Goal: Task Accomplishment & Management: Manage account settings

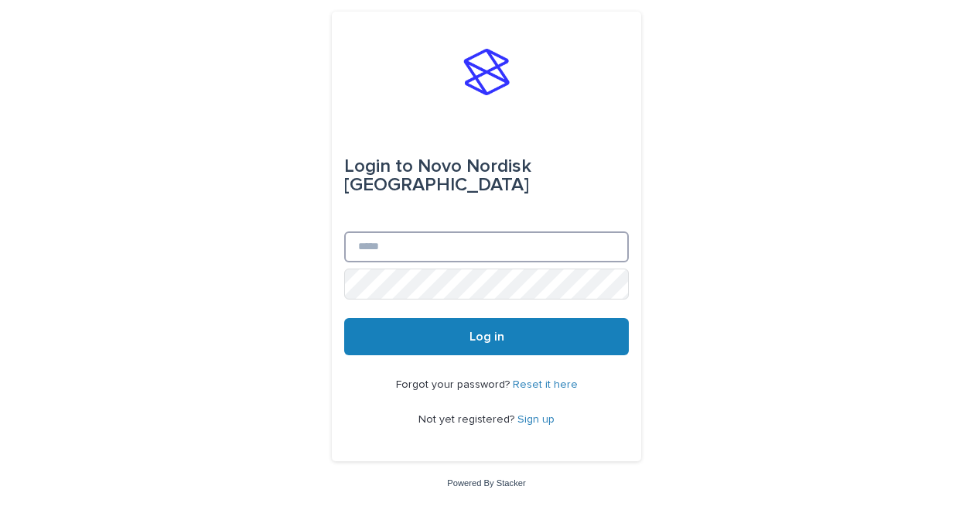
click at [486, 234] on input "Email" at bounding box center [486, 246] width 285 height 31
type input "**********"
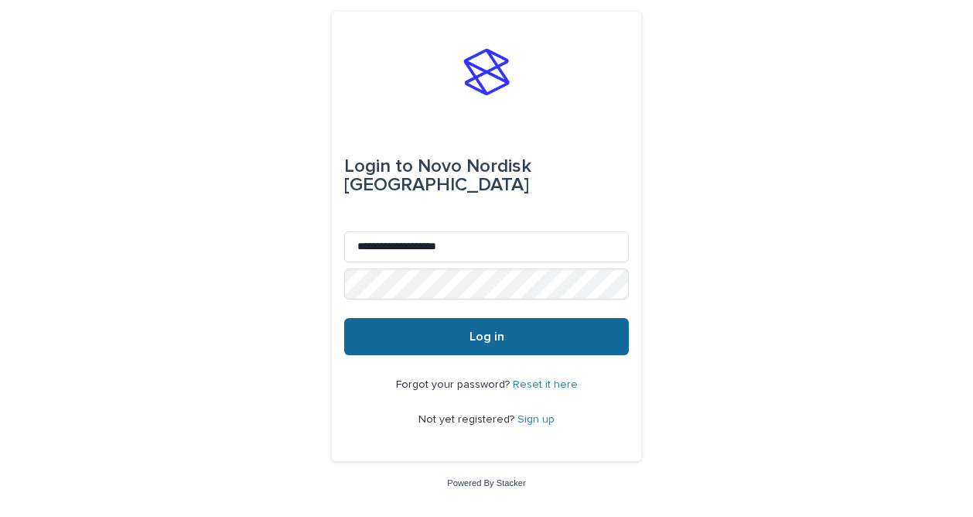
click at [432, 326] on button "Log in" at bounding box center [486, 336] width 285 height 37
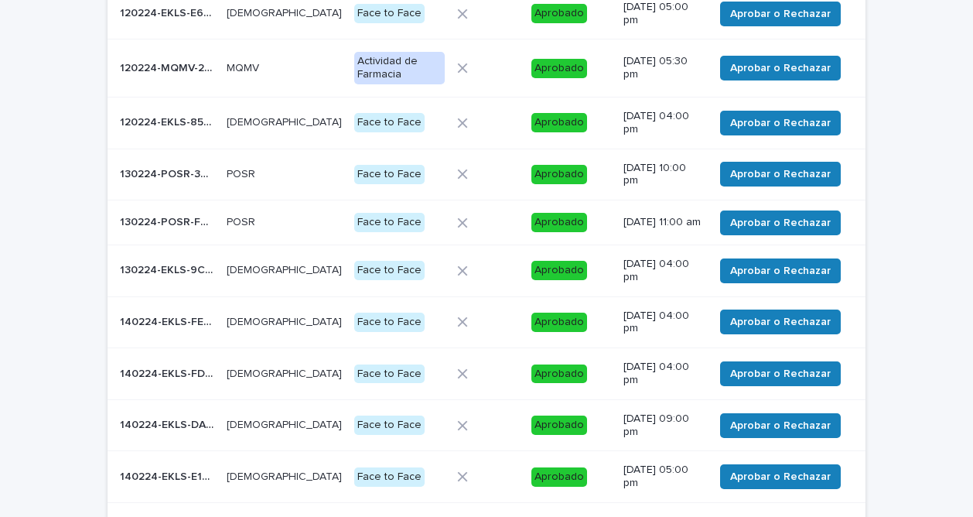
scroll to position [377, 0]
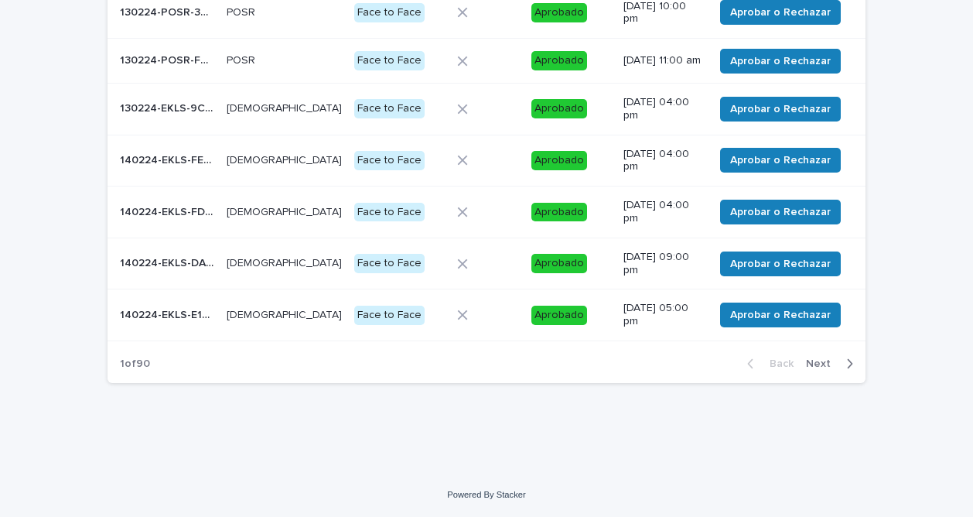
click at [824, 357] on button "Next" at bounding box center [833, 364] width 66 height 14
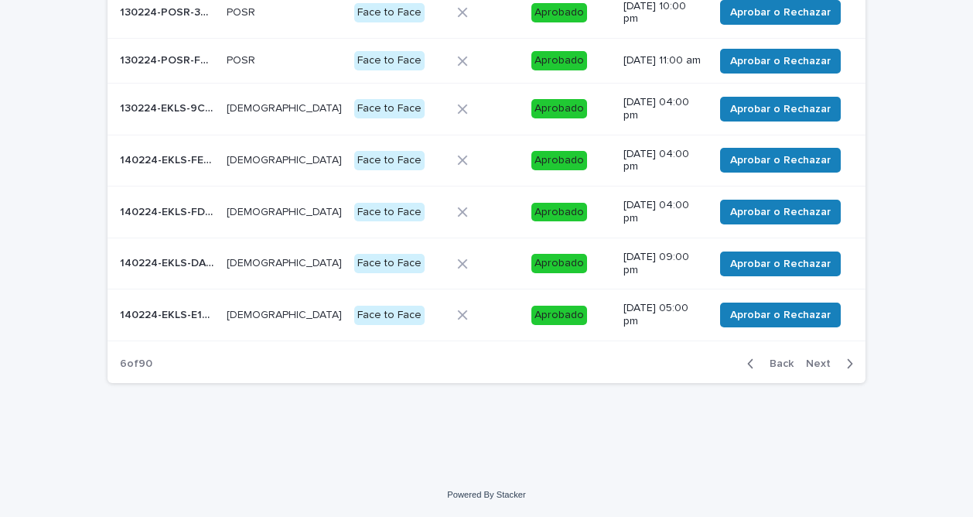
click at [824, 357] on button "Next" at bounding box center [833, 364] width 66 height 14
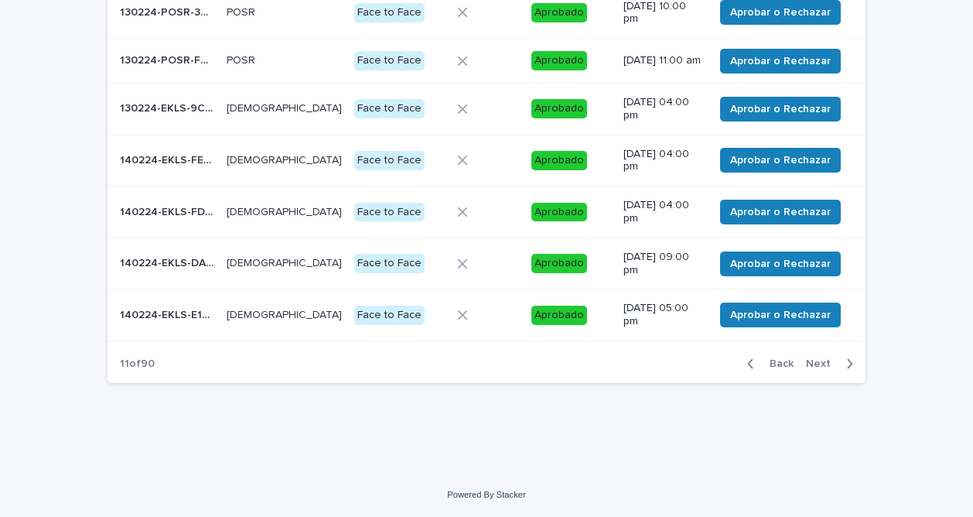
click at [824, 357] on button "Next" at bounding box center [833, 364] width 66 height 14
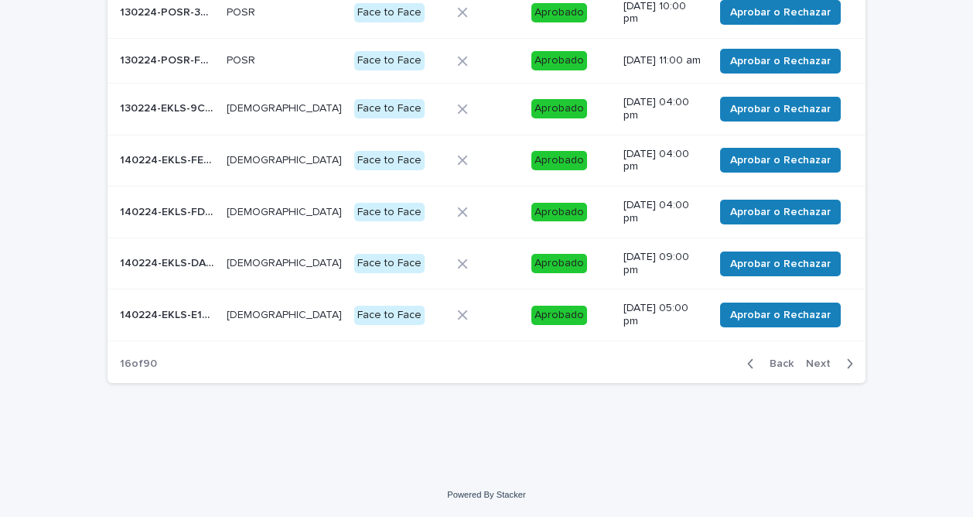
click at [824, 358] on span "Next" at bounding box center [823, 363] width 34 height 11
click at [823, 358] on span "Next" at bounding box center [823, 363] width 34 height 11
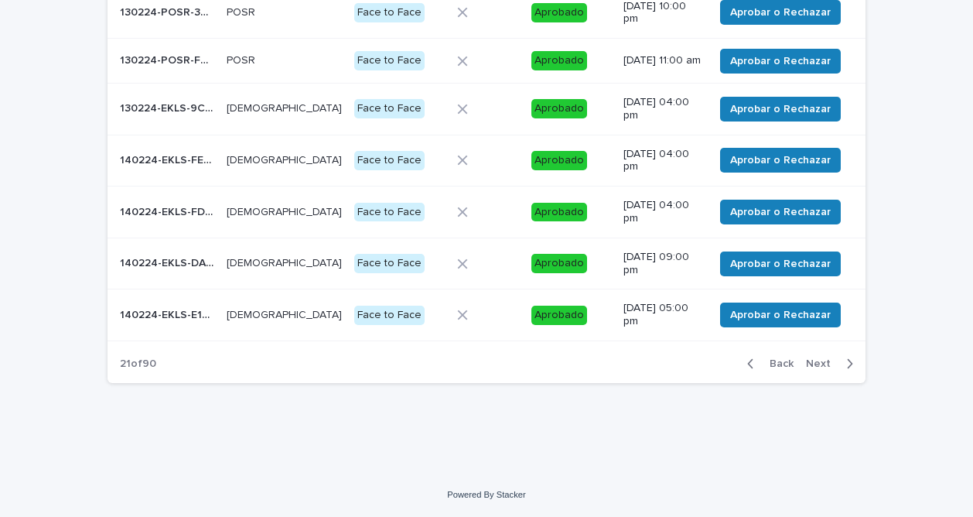
click at [823, 358] on span "Next" at bounding box center [823, 363] width 34 height 11
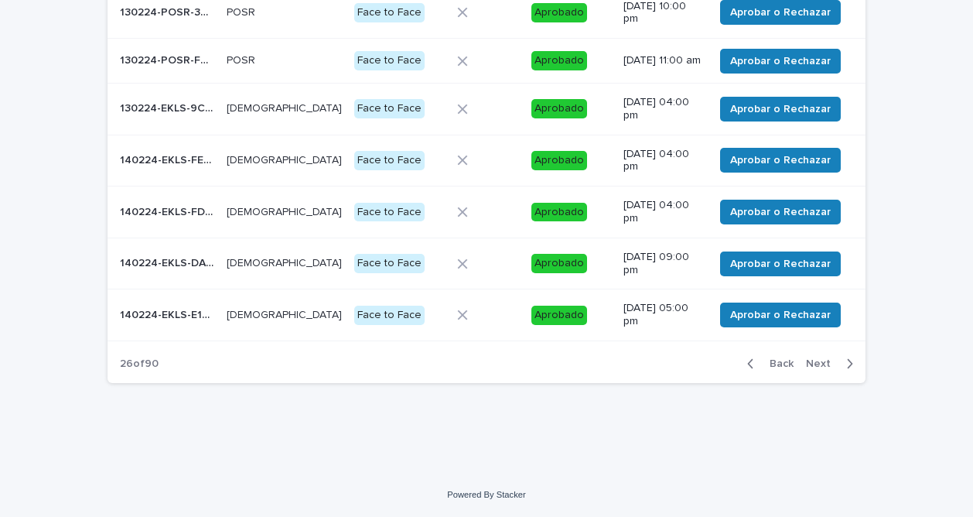
click at [823, 358] on span "Next" at bounding box center [823, 363] width 34 height 11
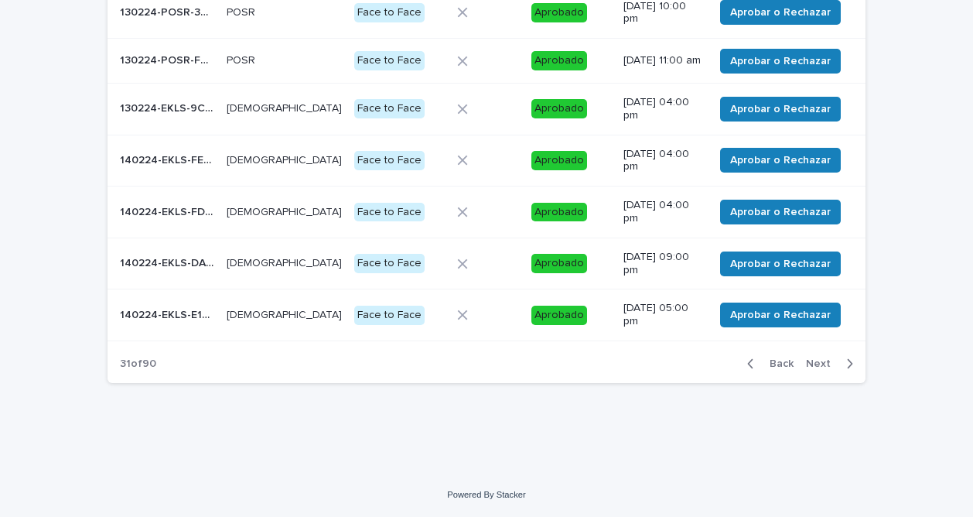
click at [823, 358] on span "Next" at bounding box center [823, 363] width 34 height 11
click at [821, 359] on span "Next" at bounding box center [823, 363] width 34 height 11
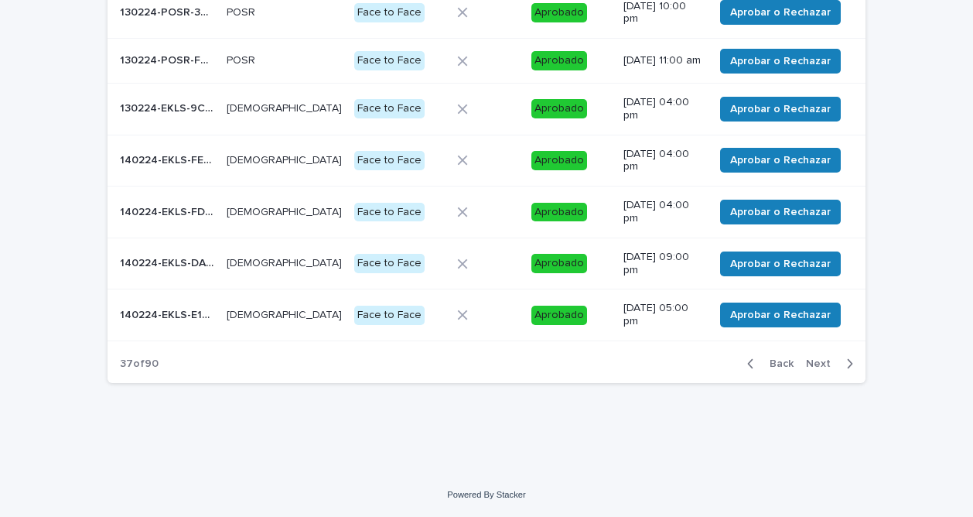
click at [821, 360] on span "Next" at bounding box center [823, 363] width 34 height 11
click at [820, 360] on span "Next" at bounding box center [823, 363] width 34 height 11
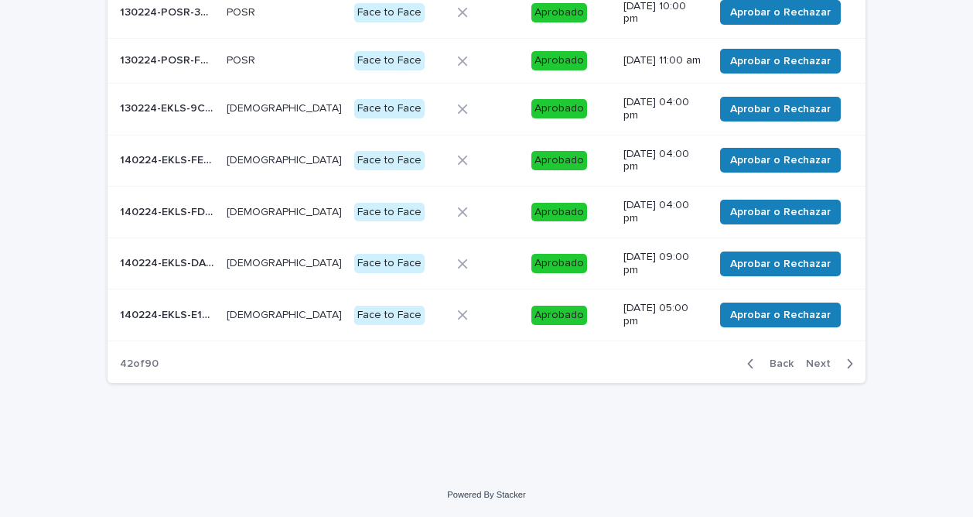
click at [819, 361] on span "Next" at bounding box center [823, 363] width 34 height 11
click at [818, 362] on span "Next" at bounding box center [823, 363] width 34 height 11
click at [818, 363] on span "Next" at bounding box center [823, 363] width 34 height 11
click at [817, 363] on span "Next" at bounding box center [823, 363] width 34 height 11
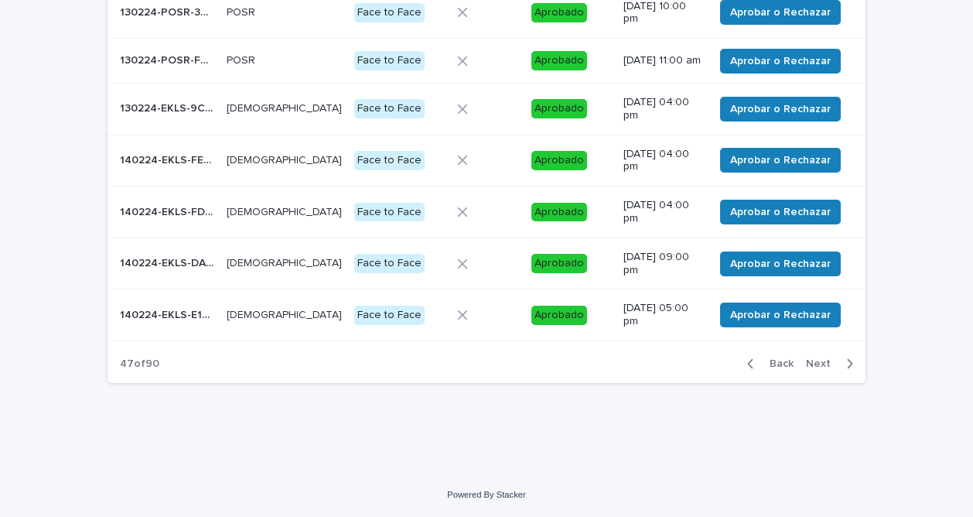
click at [817, 364] on span "Next" at bounding box center [823, 363] width 34 height 11
click at [816, 365] on span "Next" at bounding box center [823, 363] width 34 height 11
click at [815, 366] on span "Next" at bounding box center [823, 363] width 34 height 11
click at [814, 367] on span "Next" at bounding box center [823, 363] width 34 height 11
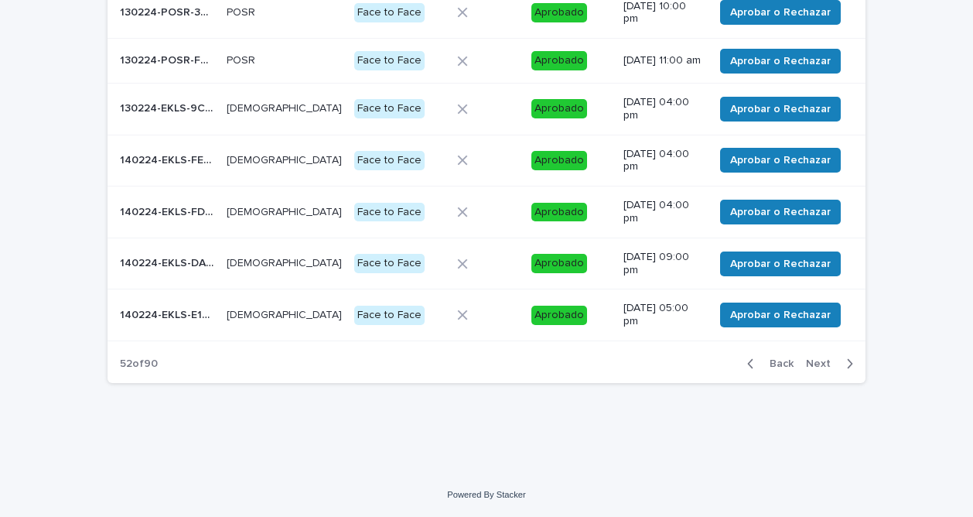
click at [814, 367] on span "Next" at bounding box center [823, 363] width 34 height 11
click at [813, 367] on span "Next" at bounding box center [823, 363] width 34 height 11
click at [813, 368] on span "Next" at bounding box center [823, 363] width 34 height 11
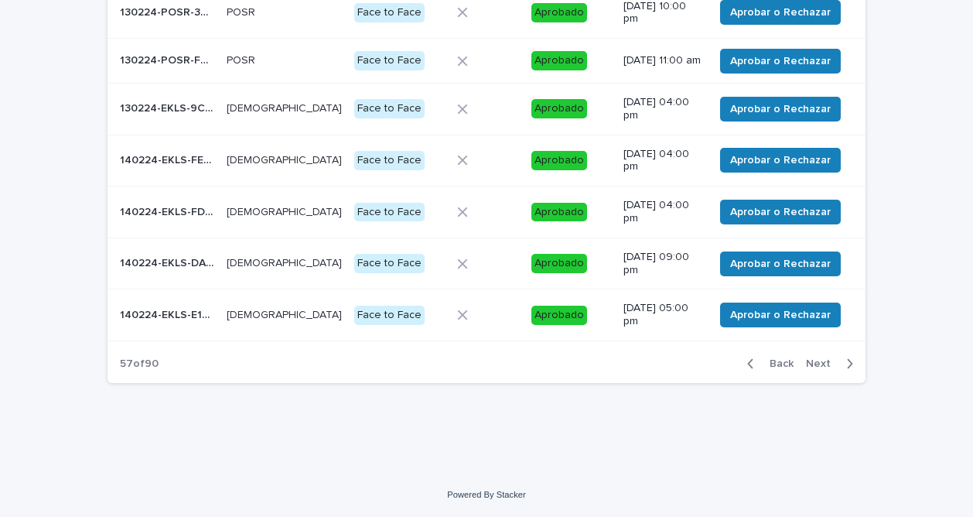
click at [813, 368] on span "Next" at bounding box center [823, 363] width 34 height 11
click at [812, 369] on span "Next" at bounding box center [823, 363] width 34 height 11
click at [811, 369] on button "Next" at bounding box center [833, 364] width 66 height 14
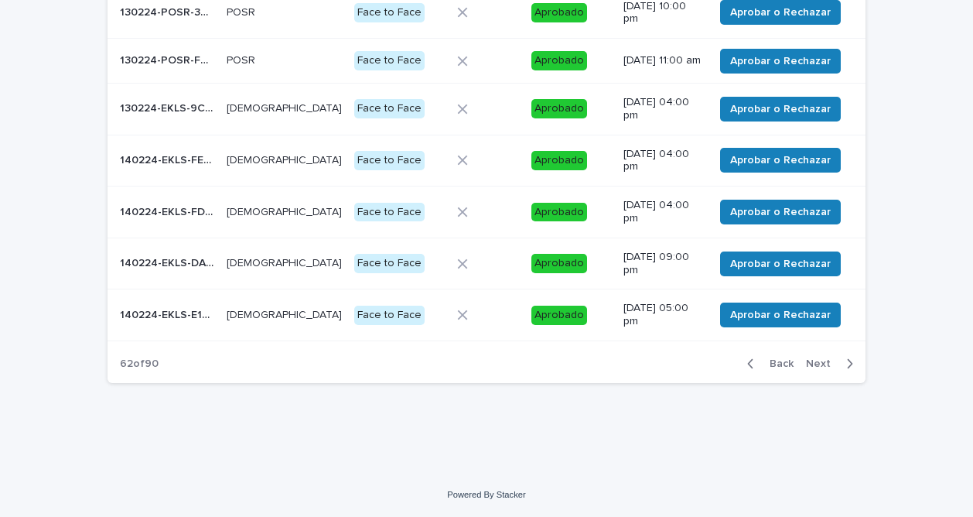
click at [811, 369] on button "Next" at bounding box center [833, 364] width 66 height 14
click at [810, 370] on div "Back Next" at bounding box center [800, 363] width 131 height 39
click at [809, 372] on div "Back Next" at bounding box center [800, 363] width 131 height 39
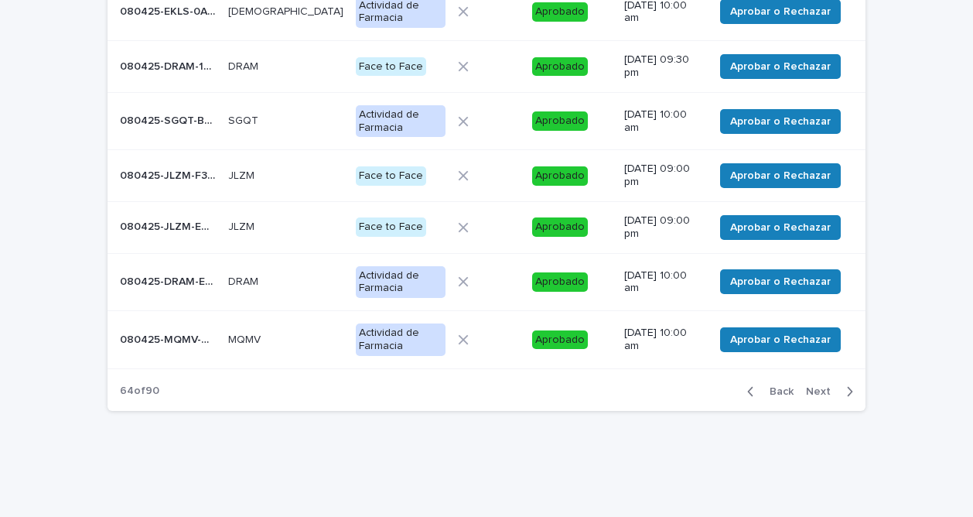
scroll to position [389, 0]
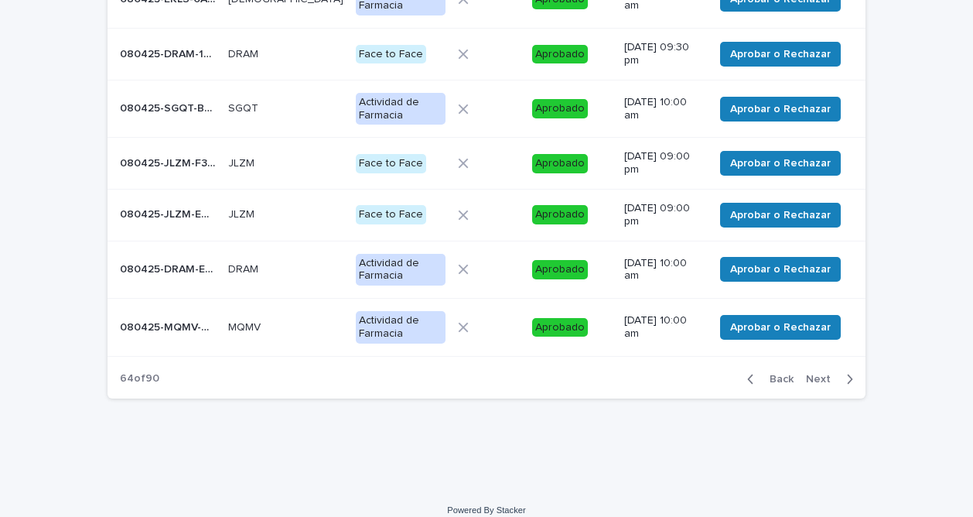
click at [812, 374] on span "Next" at bounding box center [823, 379] width 34 height 11
click at [811, 374] on span "Next" at bounding box center [823, 379] width 34 height 11
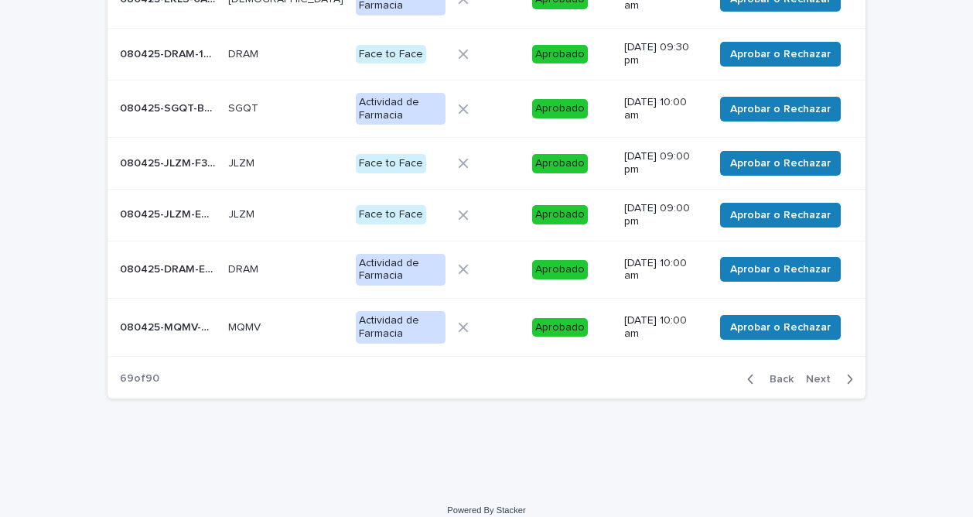
click at [811, 374] on span "Next" at bounding box center [823, 379] width 34 height 11
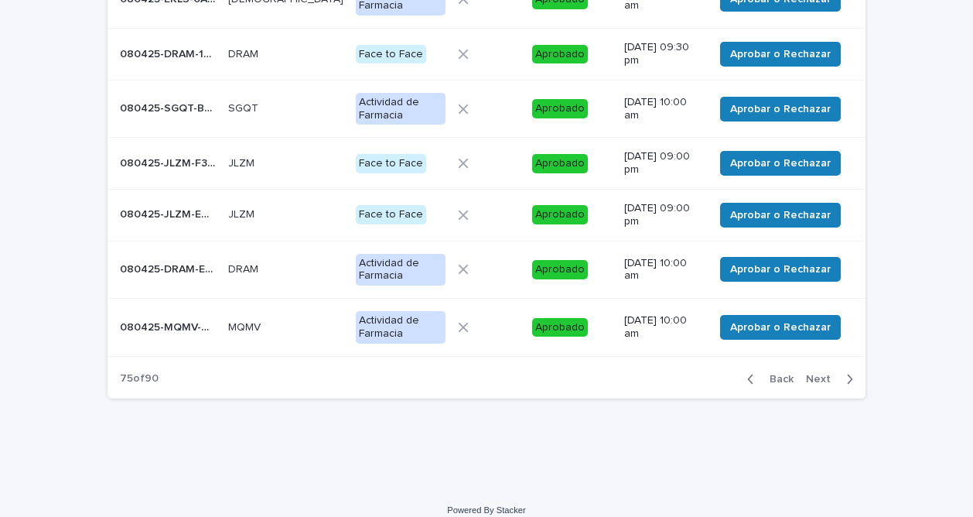
click at [811, 374] on span "Next" at bounding box center [823, 379] width 34 height 11
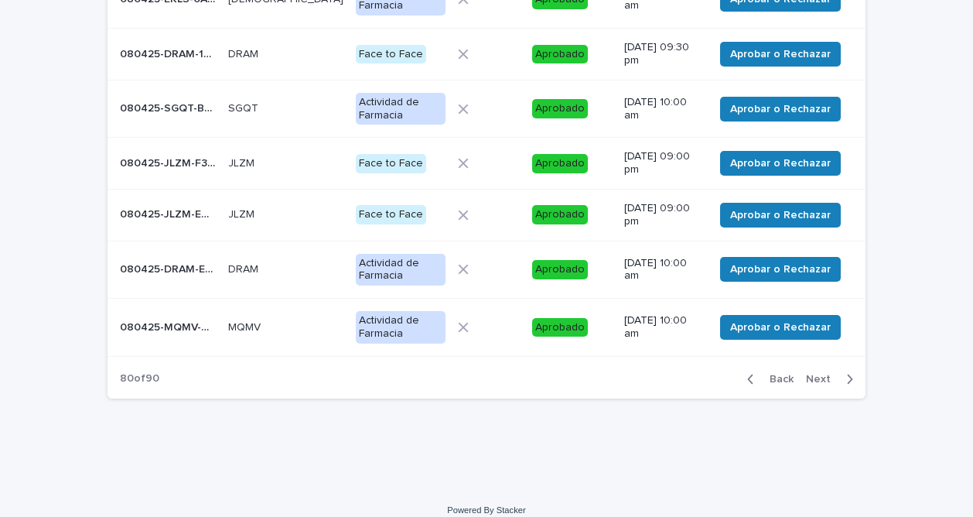
click at [811, 374] on span "Next" at bounding box center [823, 379] width 34 height 11
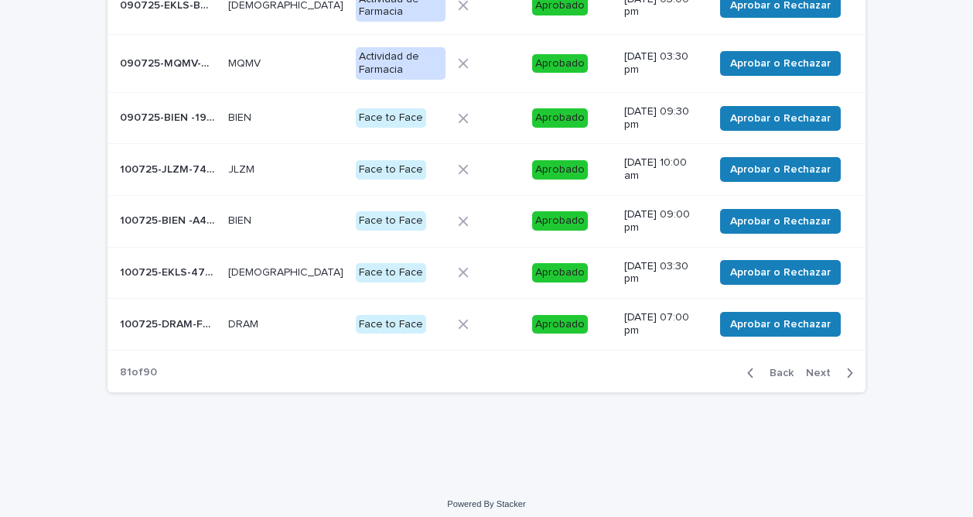
click at [811, 369] on span "Next" at bounding box center [823, 372] width 34 height 11
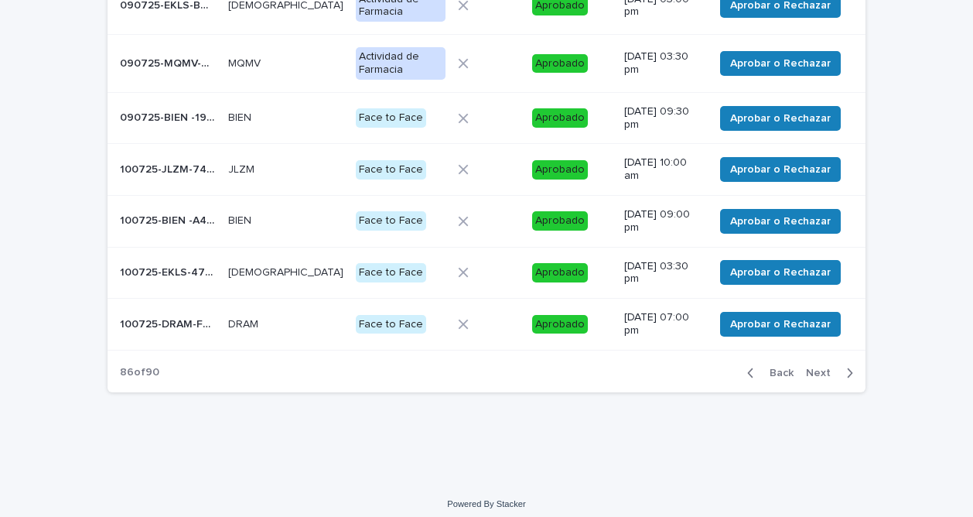
click at [811, 369] on span "Next" at bounding box center [823, 372] width 34 height 11
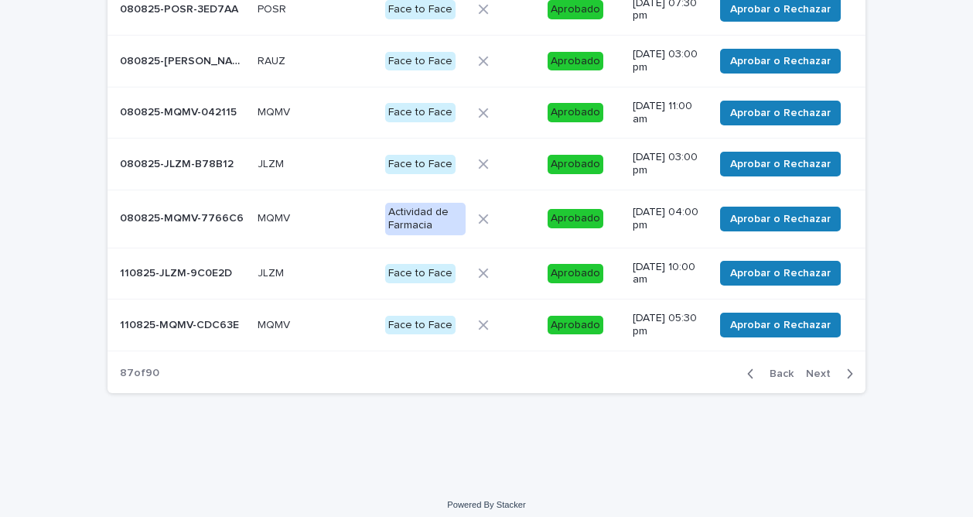
click at [811, 369] on span "Next" at bounding box center [823, 373] width 34 height 11
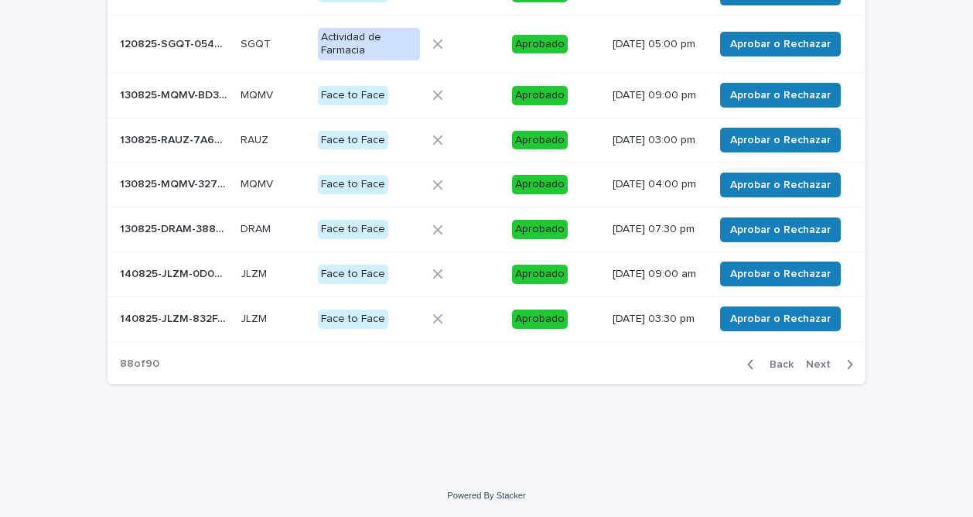
scroll to position [373, 0]
click at [811, 369] on span "Next" at bounding box center [823, 364] width 34 height 11
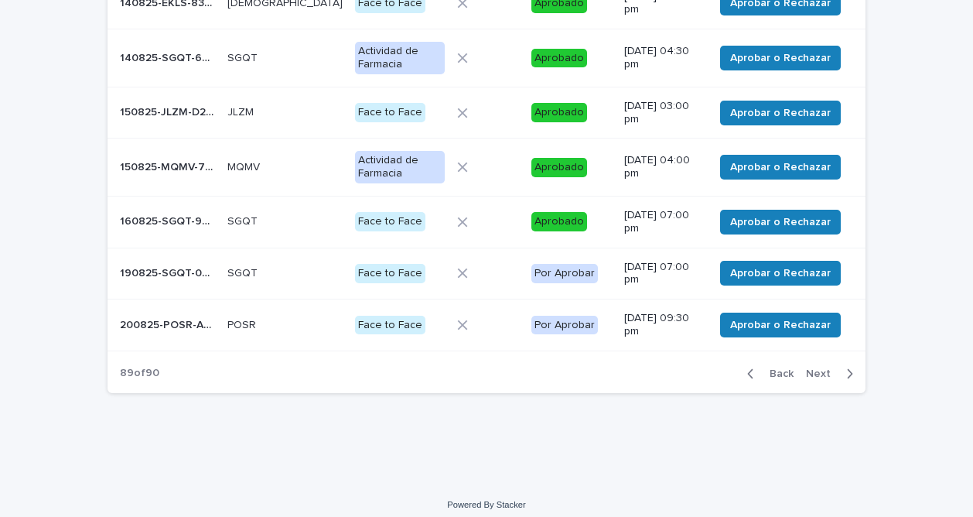
click at [160, 271] on p "190825-SGQT-0B8B2F" at bounding box center [169, 272] width 98 height 16
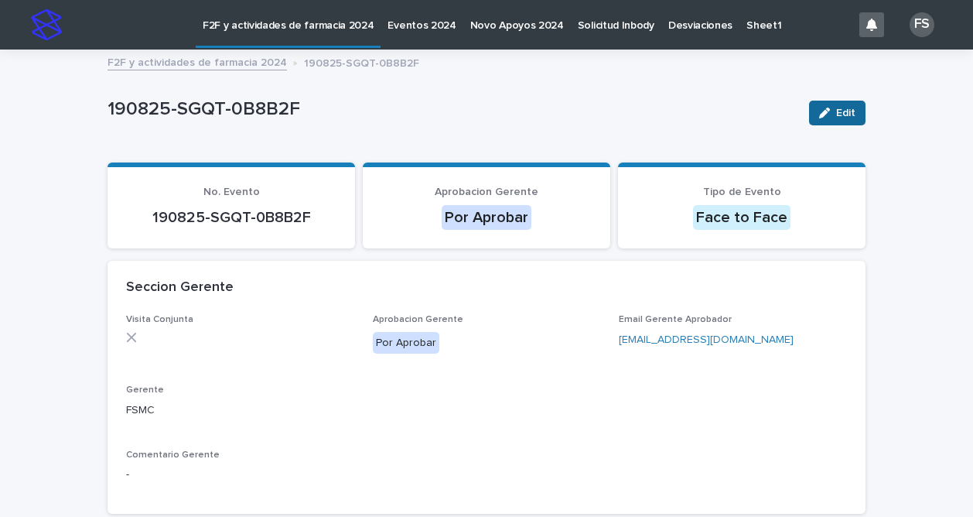
click at [841, 113] on span "Edit" at bounding box center [845, 112] width 19 height 11
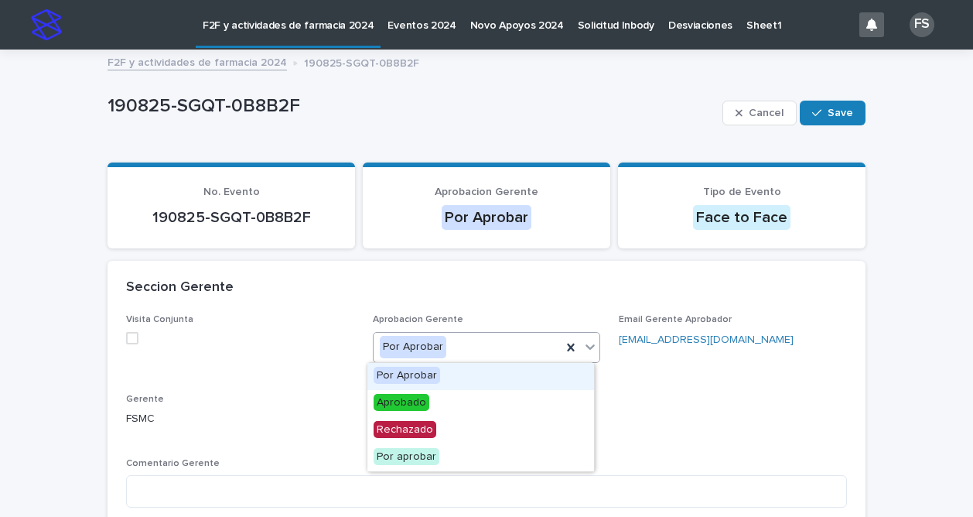
click at [586, 347] on icon at bounding box center [590, 346] width 9 height 5
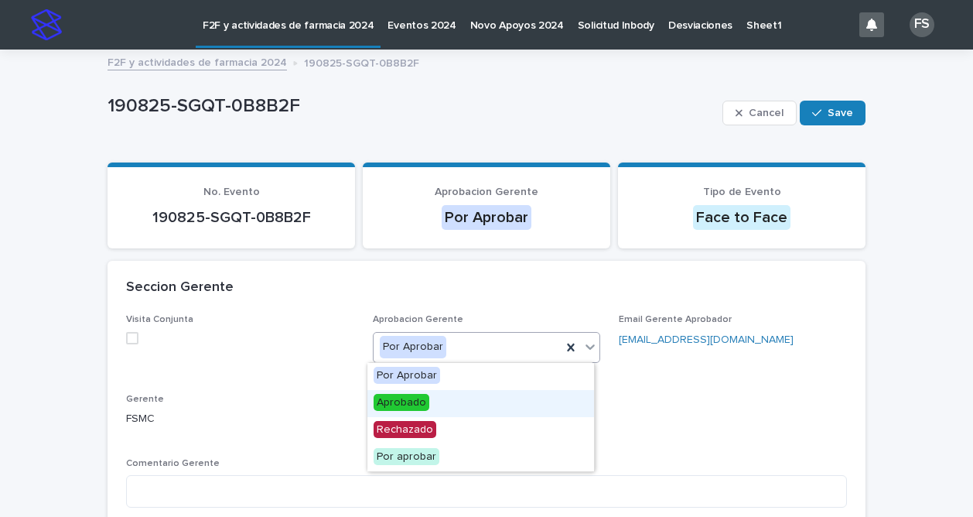
click at [385, 408] on span "Aprobado" at bounding box center [402, 402] width 56 height 17
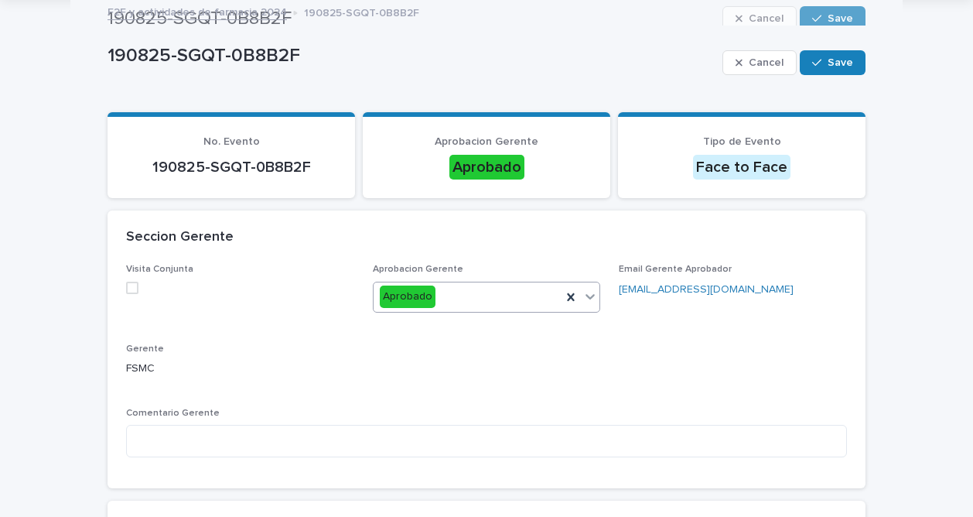
scroll to position [26, 0]
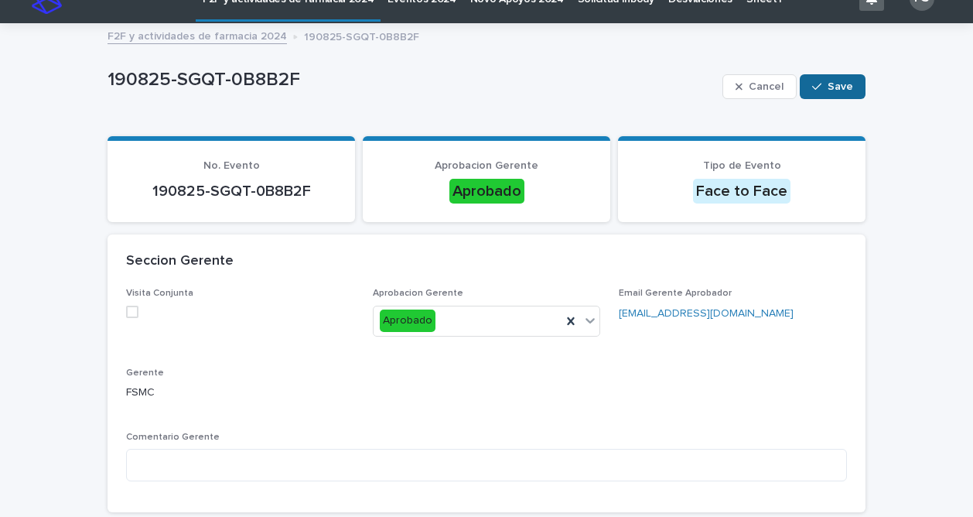
click at [834, 84] on span "Save" at bounding box center [840, 86] width 26 height 11
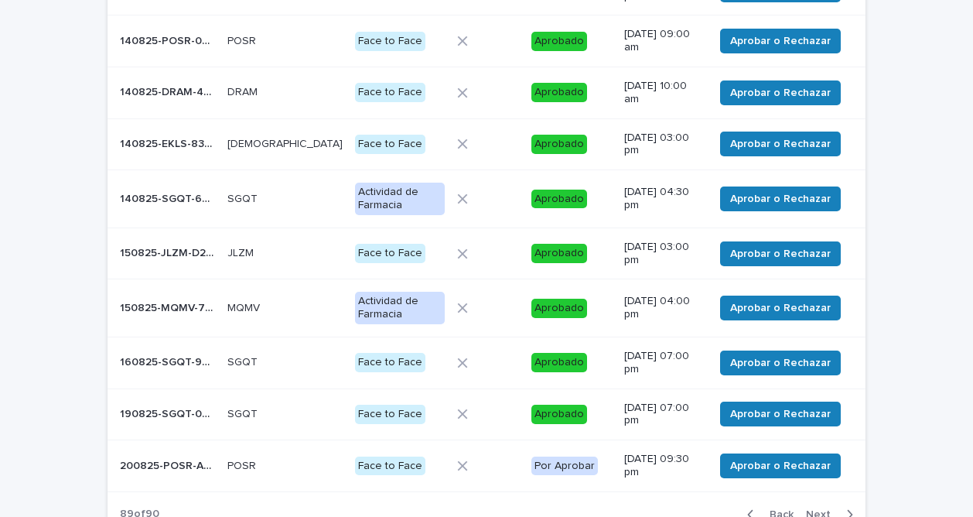
scroll to position [302, 0]
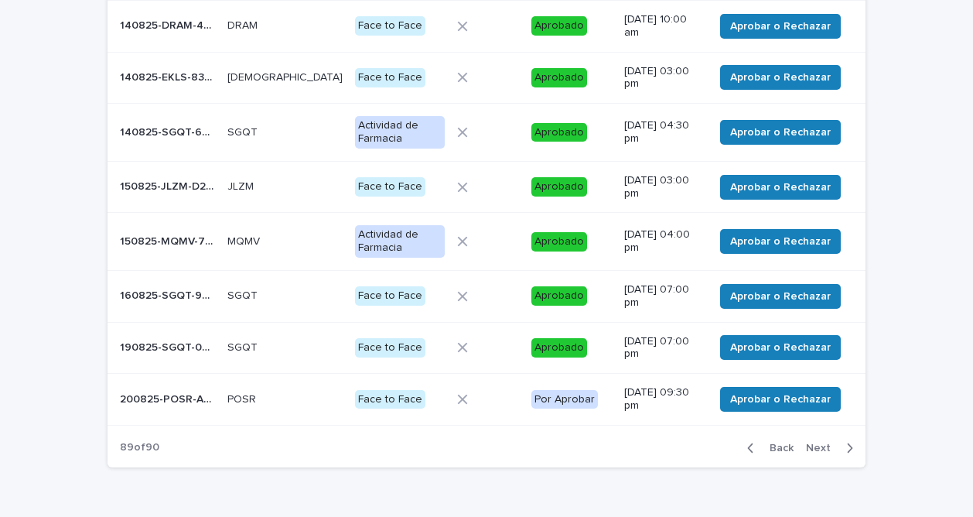
click at [189, 391] on p "200825-POSR-A640A5" at bounding box center [169, 398] width 98 height 16
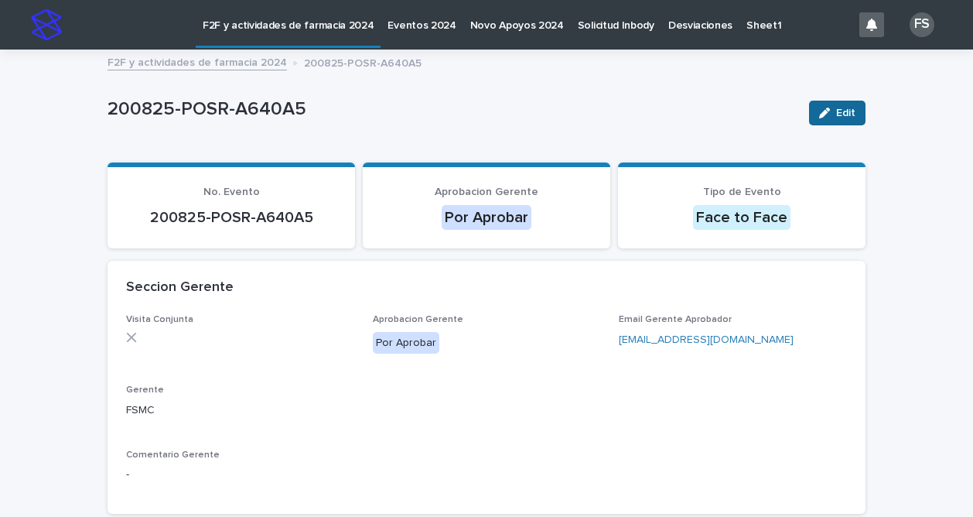
click at [847, 112] on span "Edit" at bounding box center [845, 112] width 19 height 11
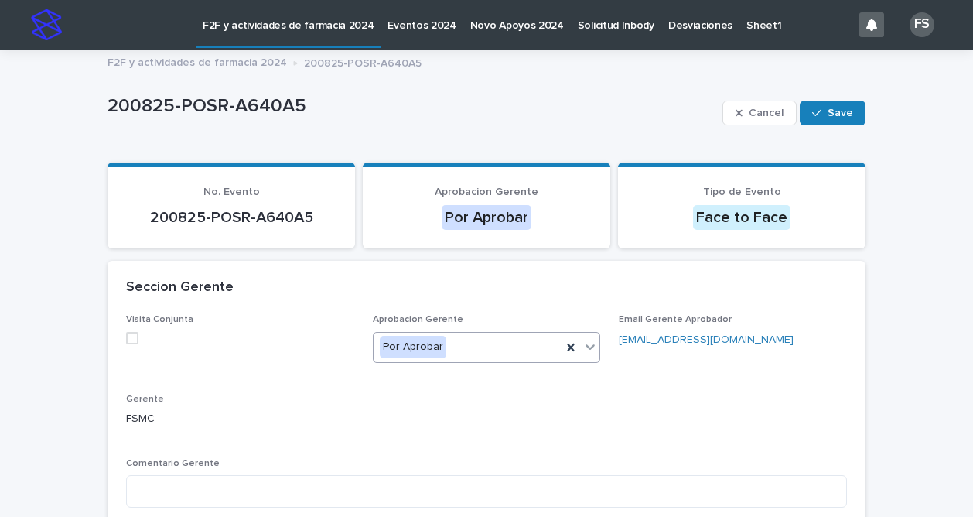
click at [588, 343] on icon at bounding box center [589, 346] width 15 height 15
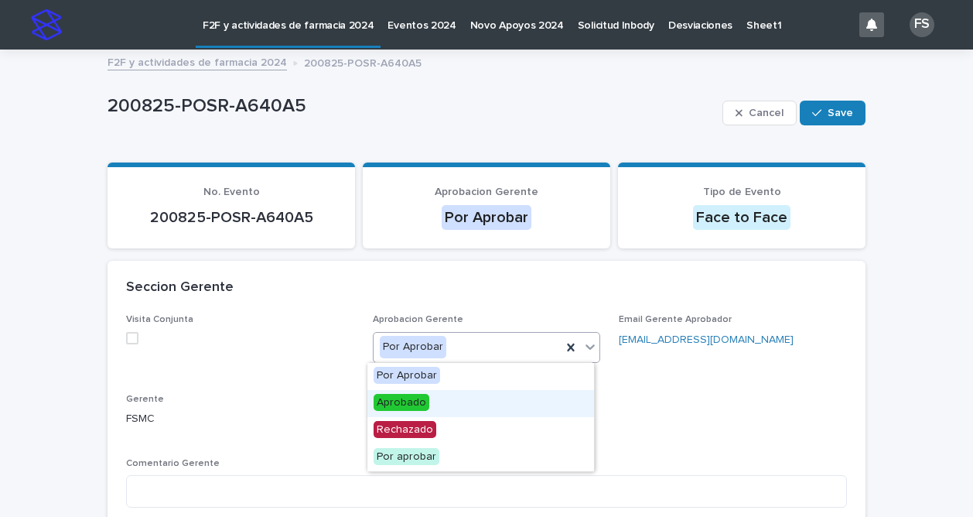
click at [396, 400] on span "Aprobado" at bounding box center [402, 402] width 56 height 17
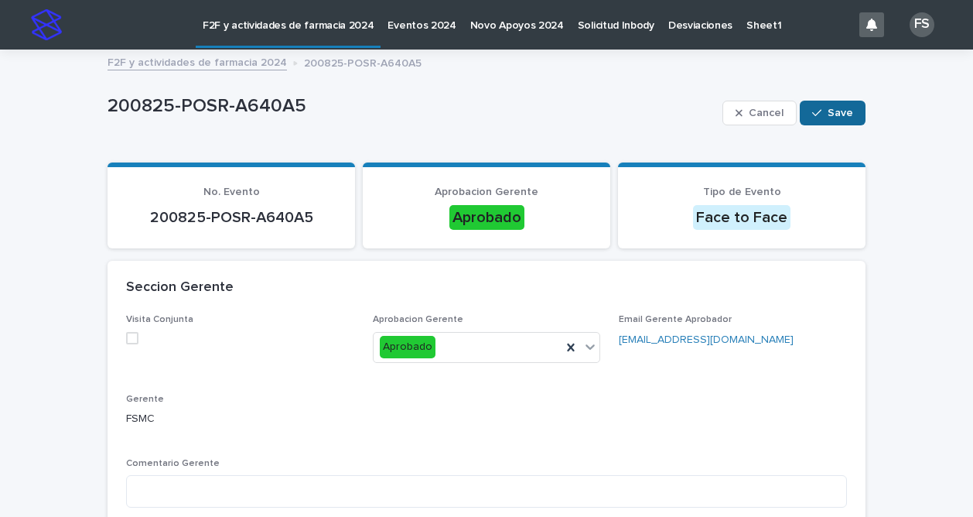
click at [837, 104] on button "Save" at bounding box center [833, 113] width 66 height 25
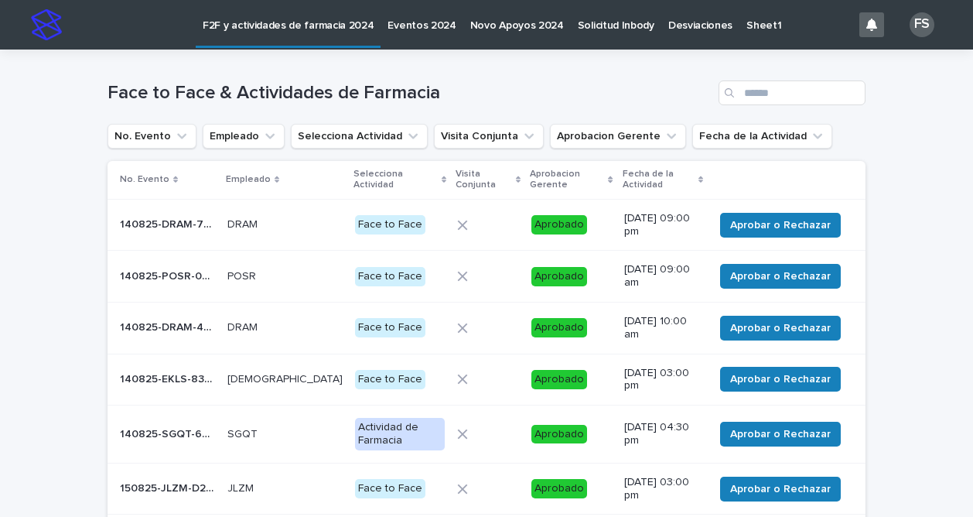
scroll to position [306, 0]
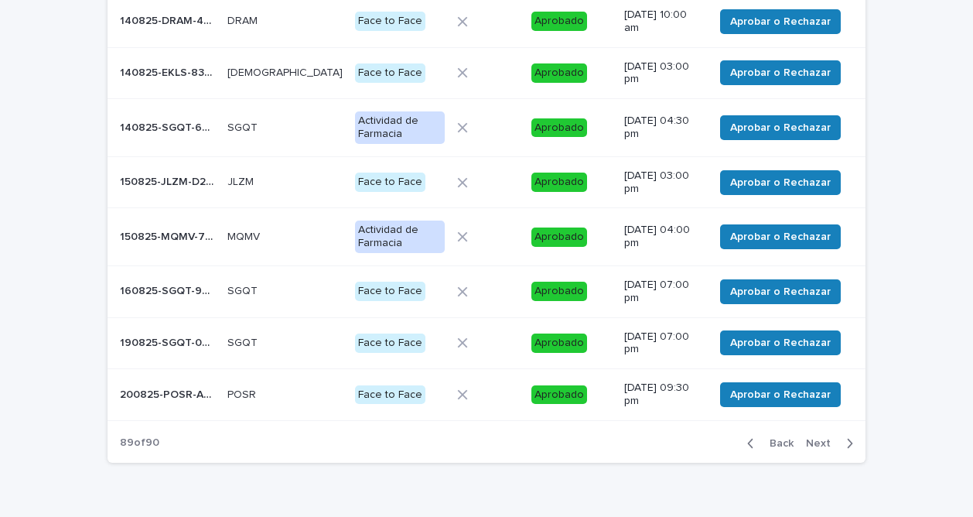
click at [811, 438] on span "Next" at bounding box center [823, 443] width 34 height 11
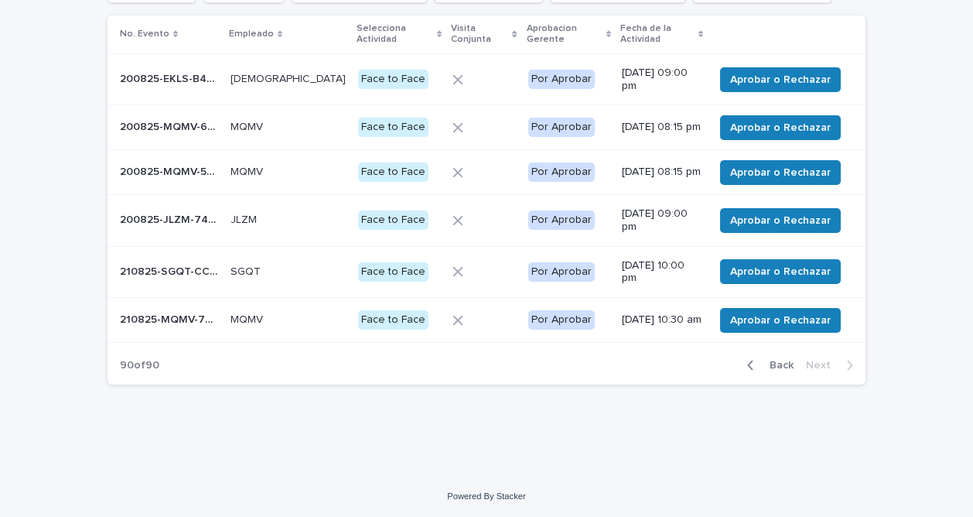
click at [179, 77] on p "200825-EKLS-B435D5" at bounding box center [170, 78] width 101 height 16
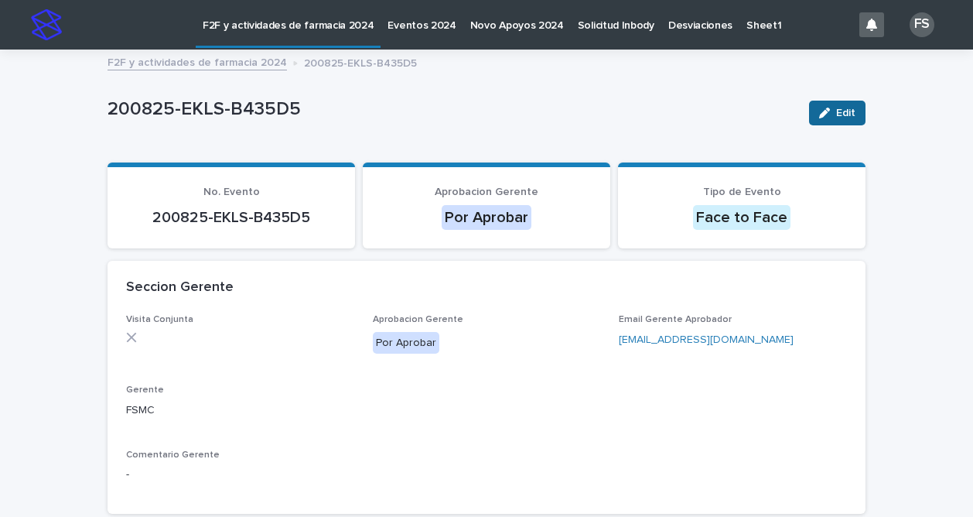
click at [844, 107] on span "Edit" at bounding box center [845, 112] width 19 height 11
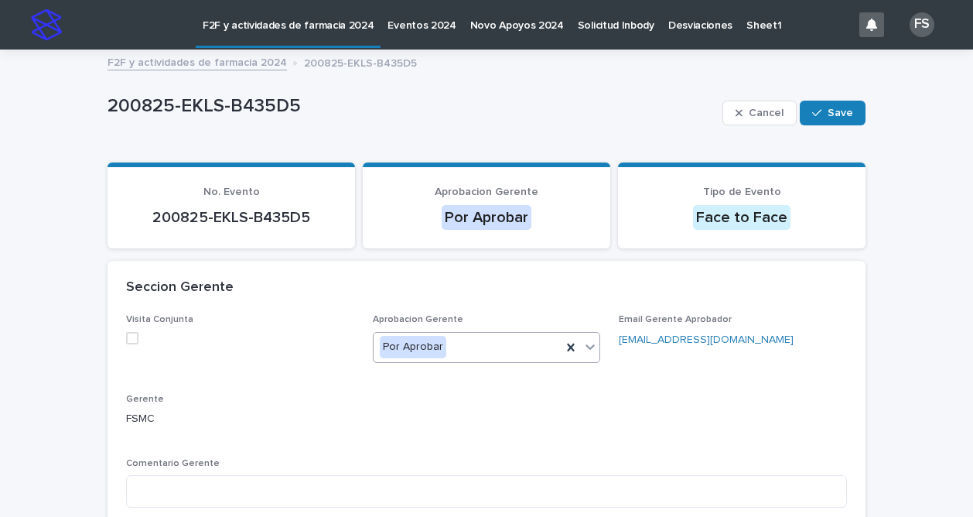
click at [586, 346] on icon at bounding box center [590, 346] width 9 height 5
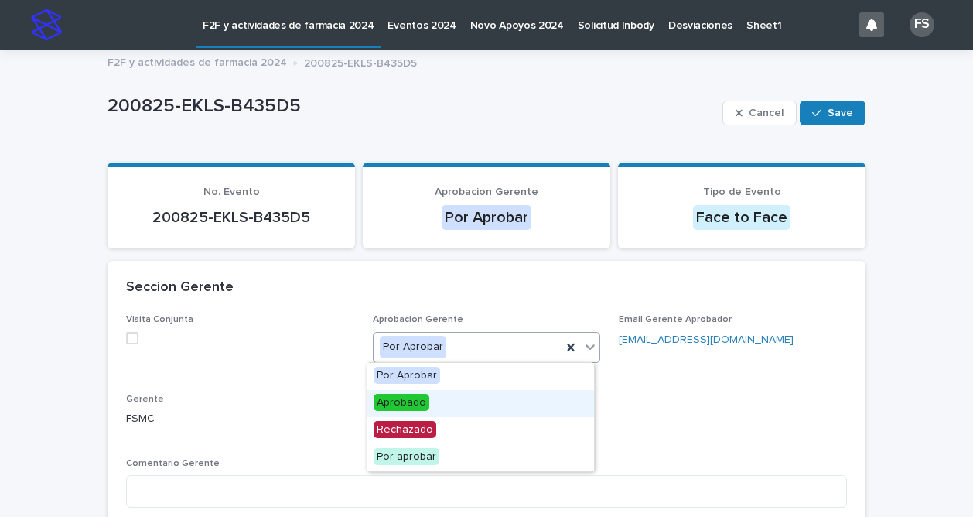
click at [401, 395] on span "Aprobado" at bounding box center [402, 402] width 56 height 17
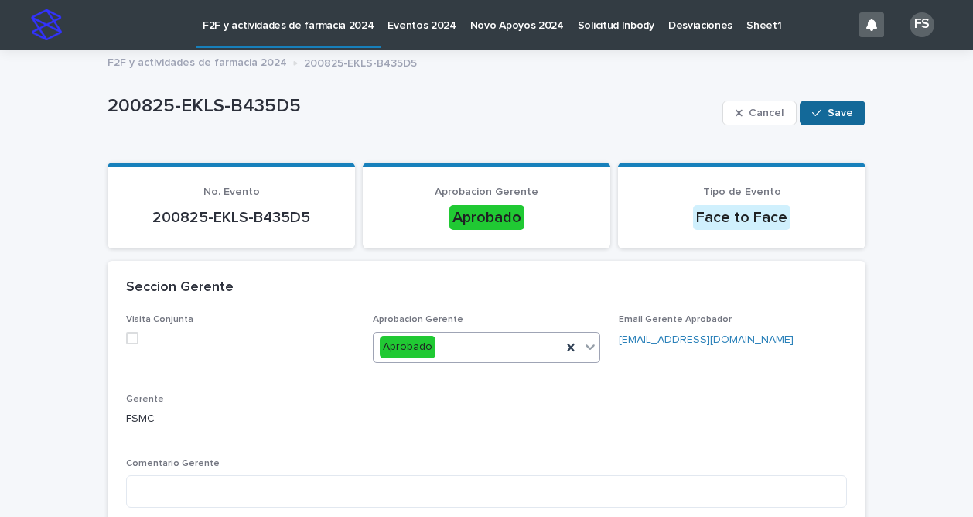
click at [812, 112] on icon "button" at bounding box center [816, 112] width 9 height 11
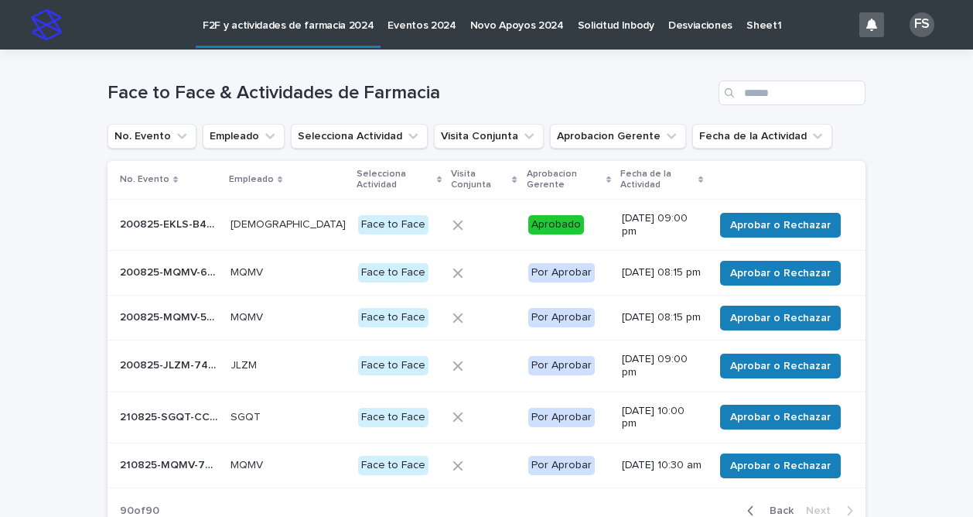
click at [182, 273] on p "200825-MQMV-628AFA" at bounding box center [170, 271] width 101 height 16
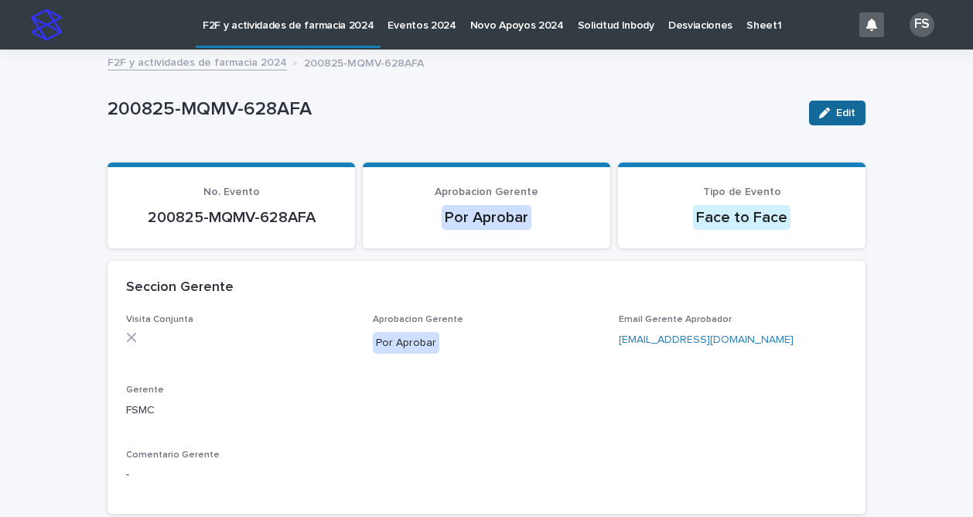
click at [841, 107] on span "Edit" at bounding box center [845, 112] width 19 height 11
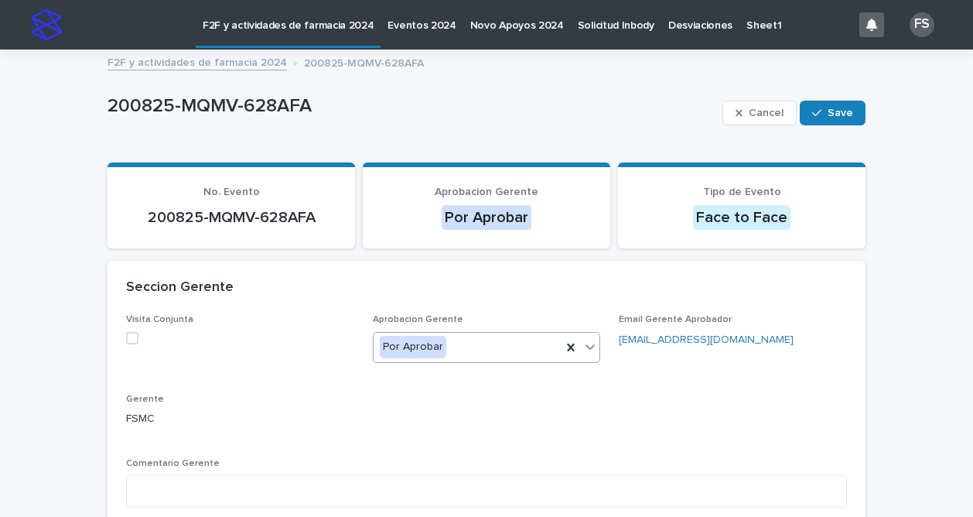
click at [588, 343] on icon at bounding box center [589, 346] width 15 height 15
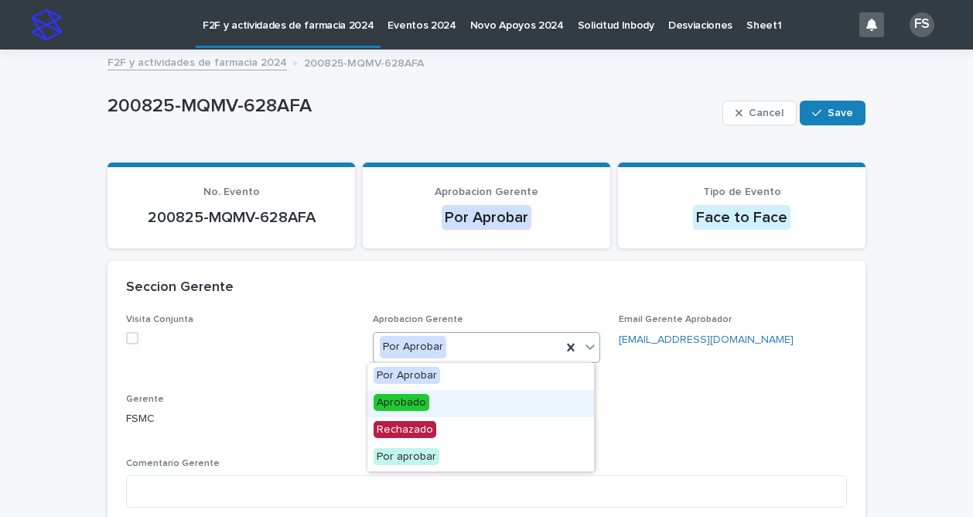
click at [383, 402] on span "Aprobado" at bounding box center [402, 402] width 56 height 17
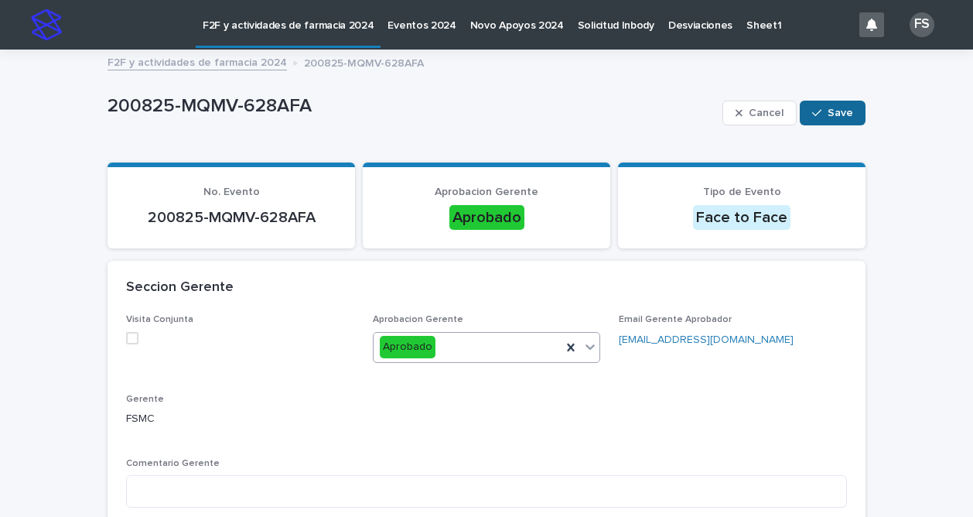
click at [836, 101] on button "Save" at bounding box center [833, 113] width 66 height 25
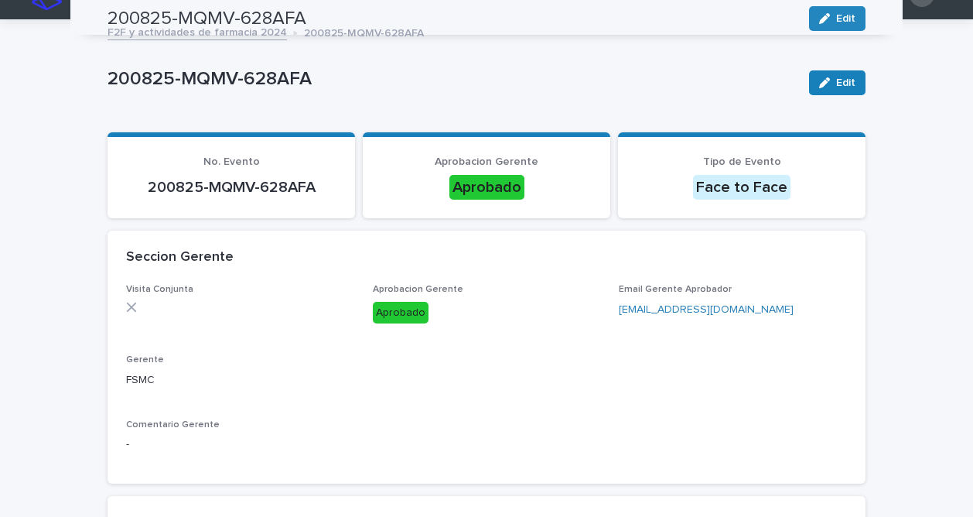
scroll to position [3, 0]
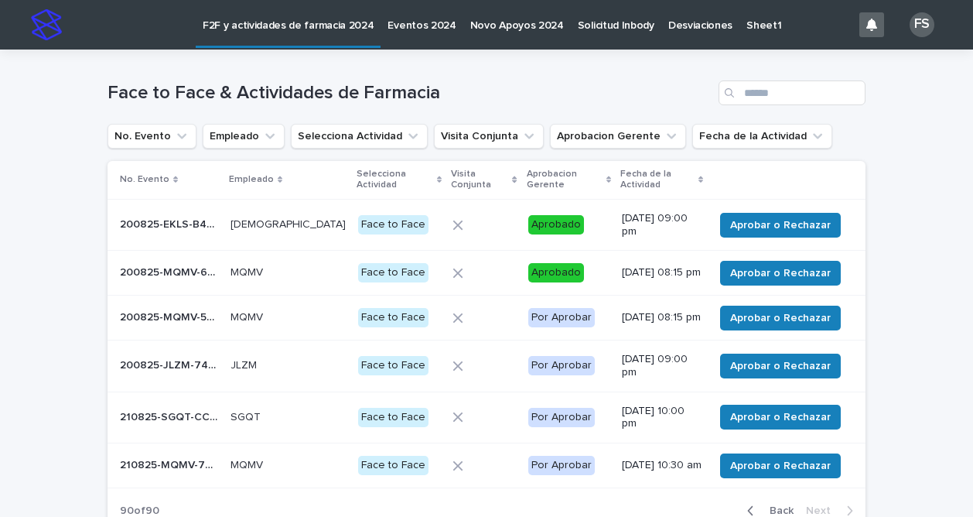
click at [165, 312] on p "200825-MQMV-504824" at bounding box center [170, 316] width 101 height 16
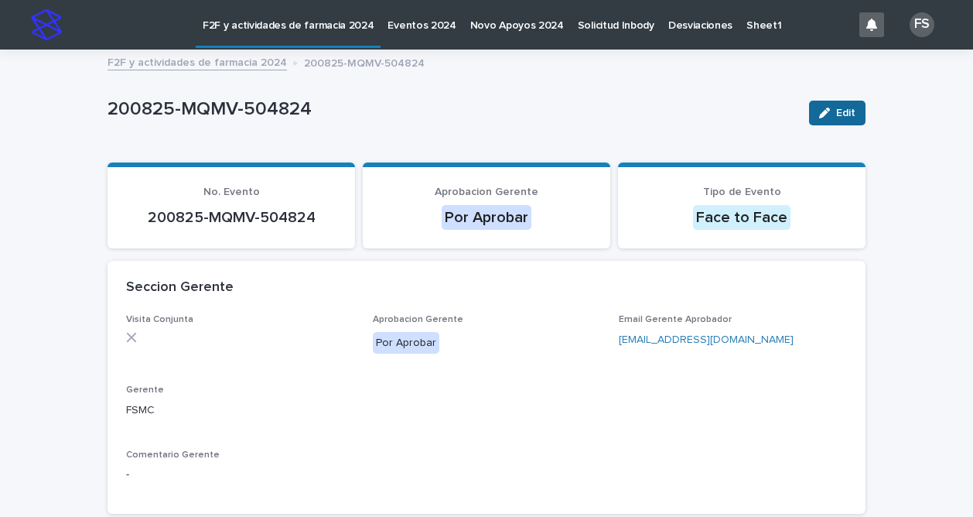
click at [837, 111] on span "Edit" at bounding box center [845, 112] width 19 height 11
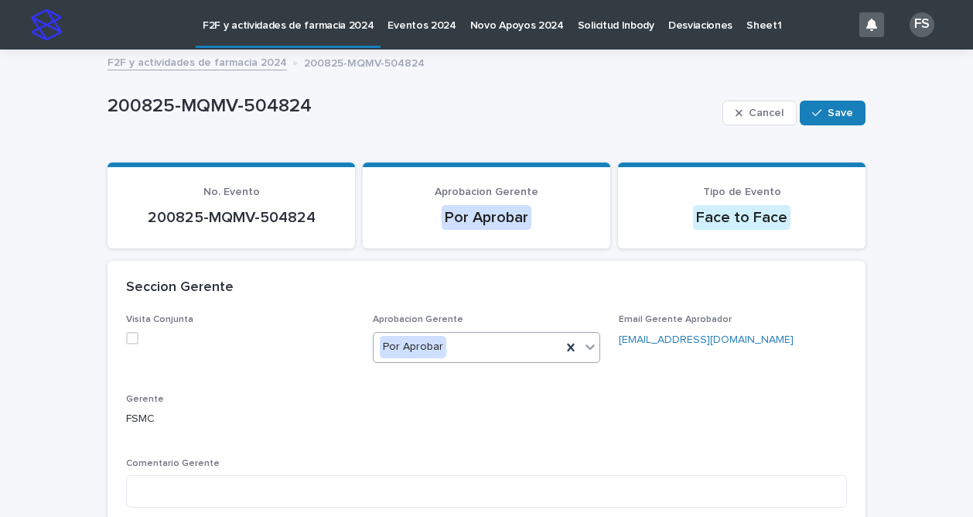
click at [588, 342] on icon at bounding box center [589, 346] width 15 height 15
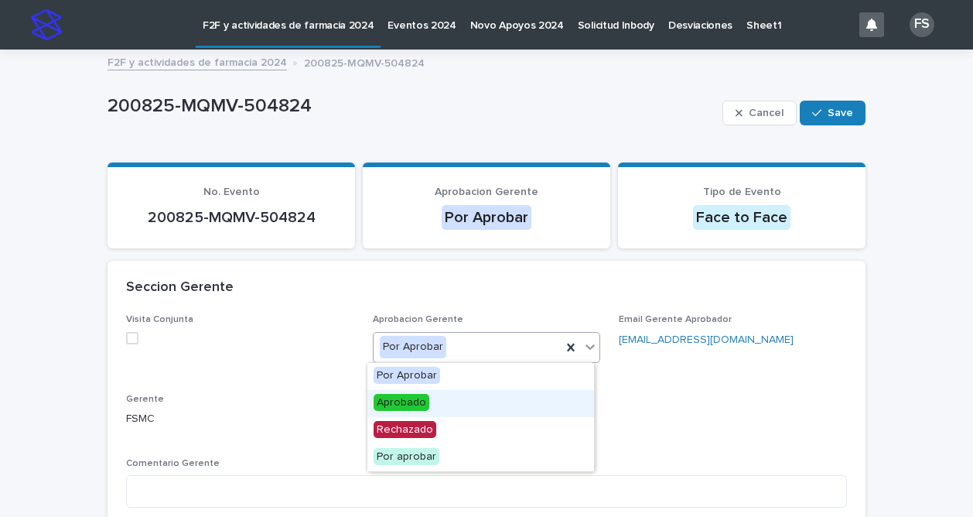
click at [411, 400] on span "Aprobado" at bounding box center [402, 402] width 56 height 17
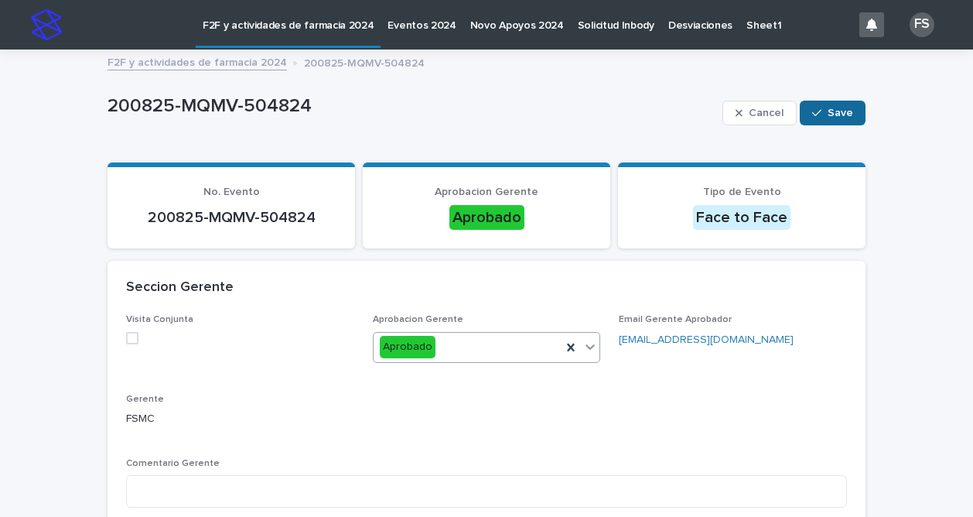
click at [838, 110] on span "Save" at bounding box center [840, 112] width 26 height 11
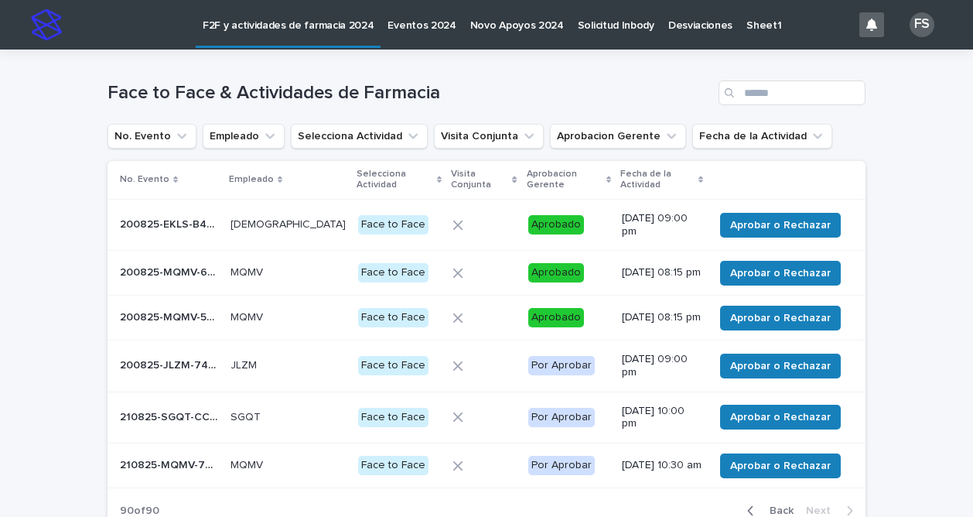
click at [167, 362] on p "200825-JLZM-742FBC" at bounding box center [170, 364] width 101 height 16
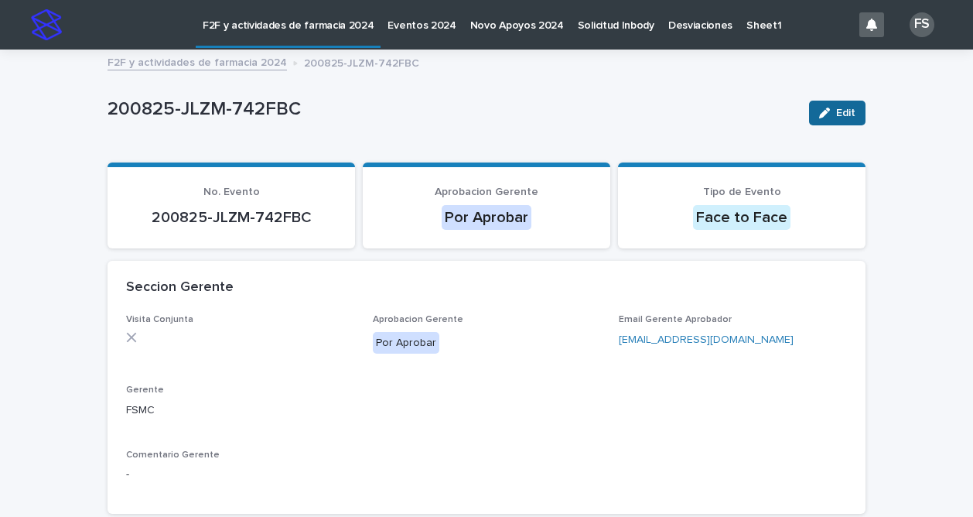
click at [853, 115] on button "Edit" at bounding box center [837, 113] width 56 height 25
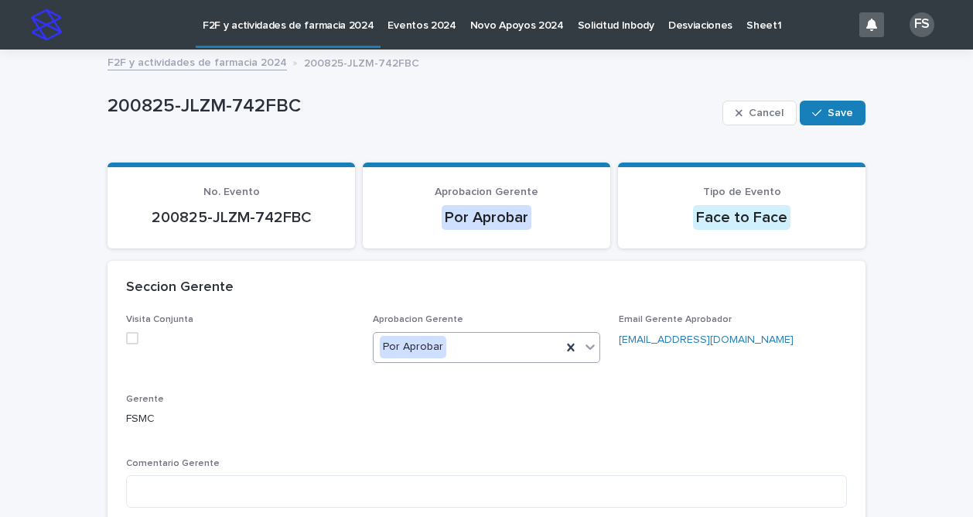
click at [586, 350] on icon at bounding box center [589, 346] width 15 height 15
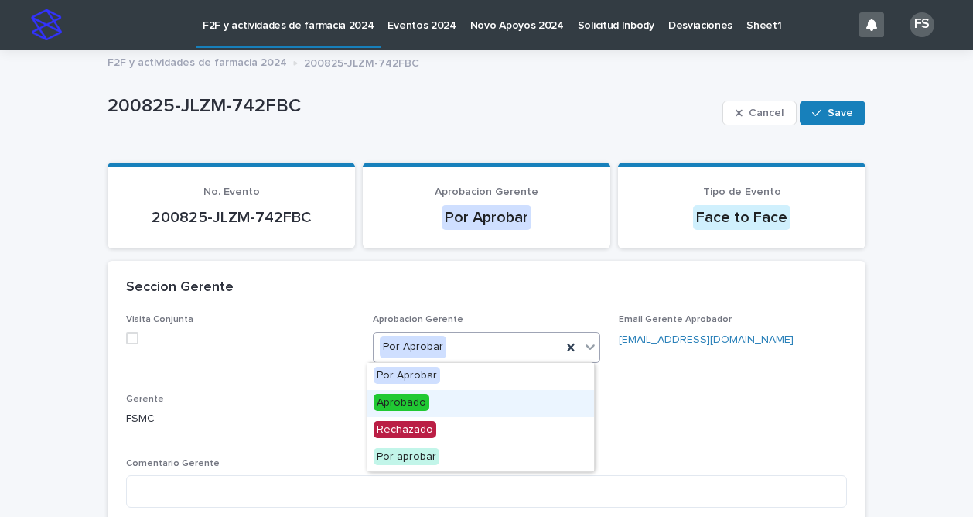
click at [402, 396] on span "Aprobado" at bounding box center [402, 402] width 56 height 17
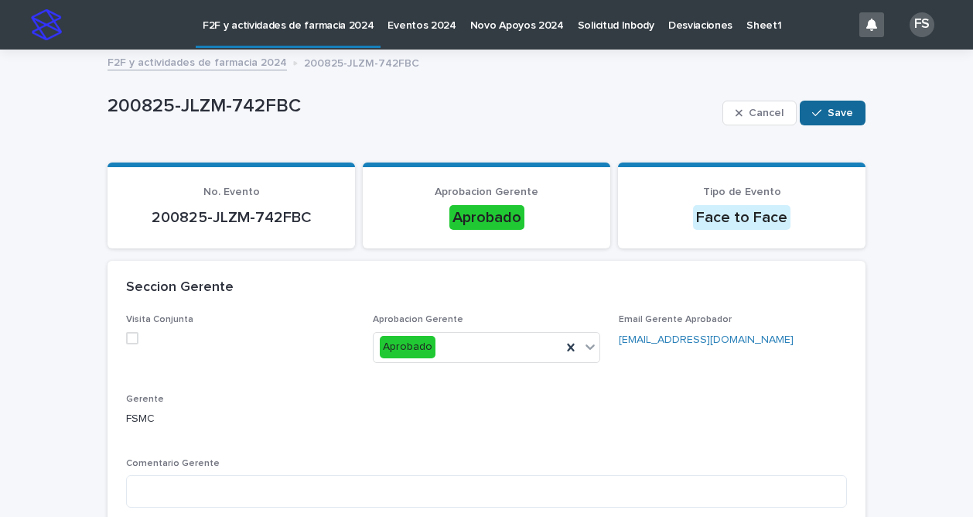
click at [832, 107] on span "Save" at bounding box center [840, 112] width 26 height 11
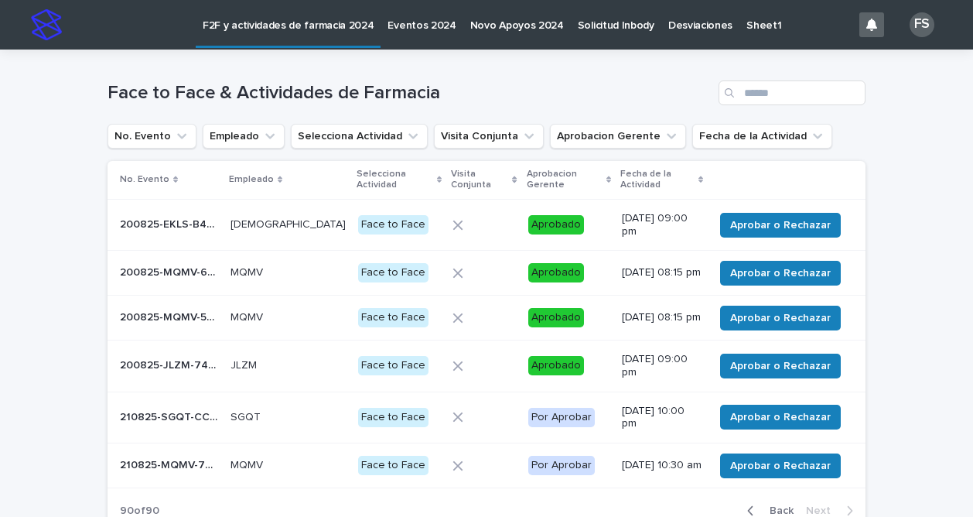
click at [198, 408] on p "210825-SGQT-CCF24E" at bounding box center [170, 416] width 101 height 16
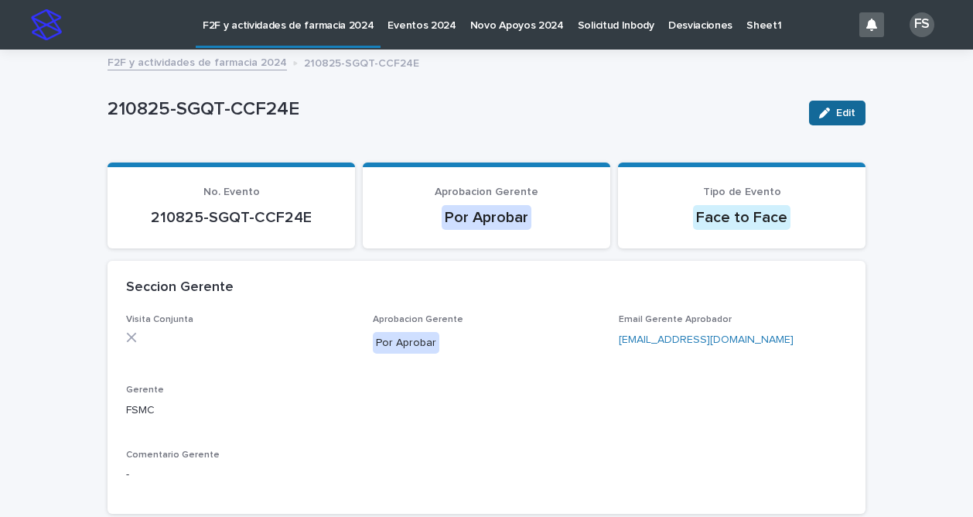
click at [844, 114] on span "Edit" at bounding box center [845, 112] width 19 height 11
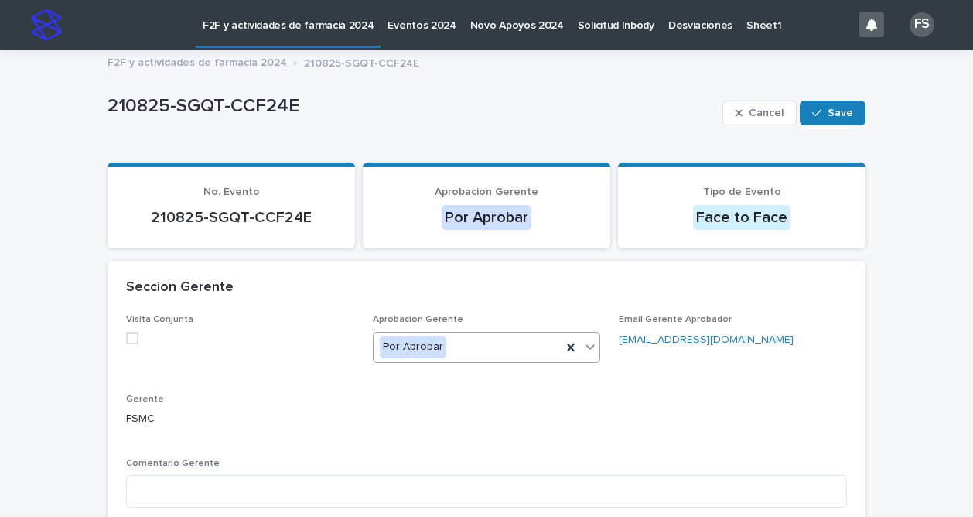
click at [585, 345] on icon at bounding box center [589, 346] width 15 height 15
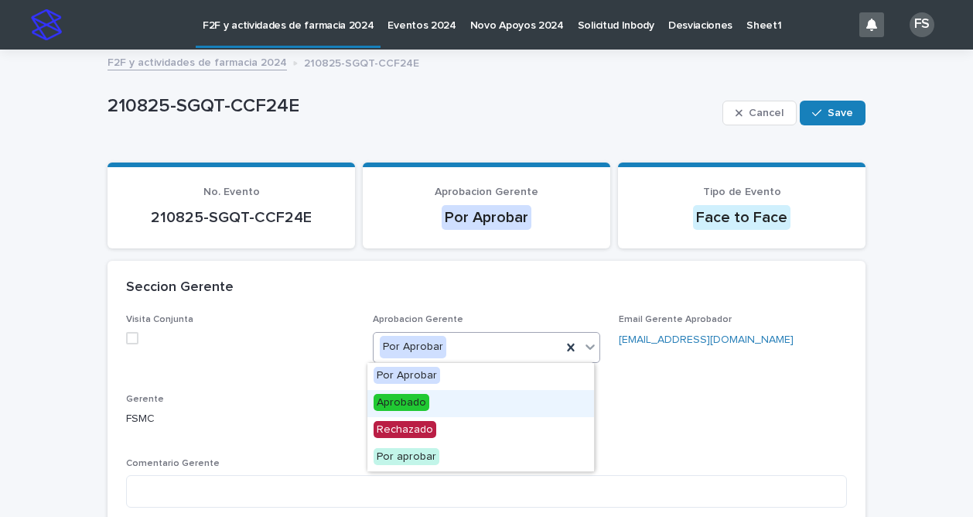
click at [384, 404] on span "Aprobado" at bounding box center [402, 402] width 56 height 17
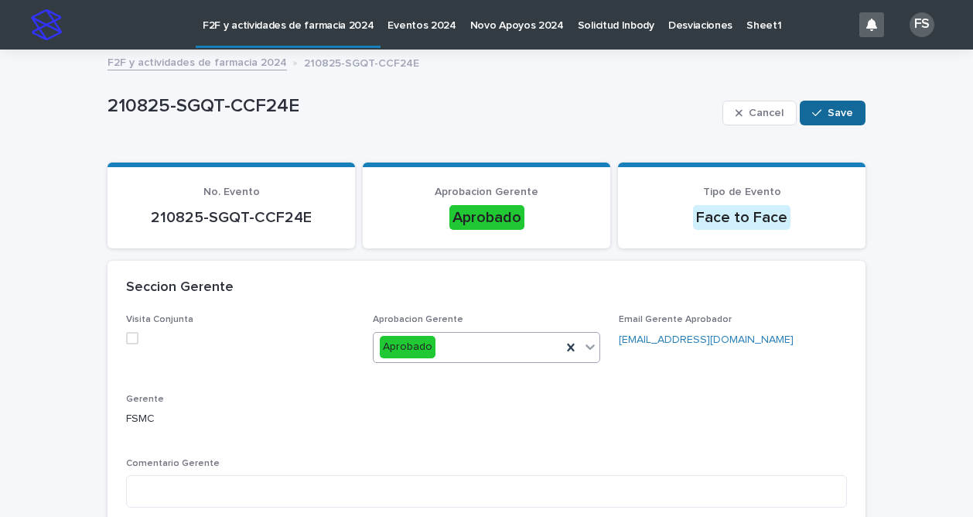
click at [840, 115] on span "Save" at bounding box center [840, 112] width 26 height 11
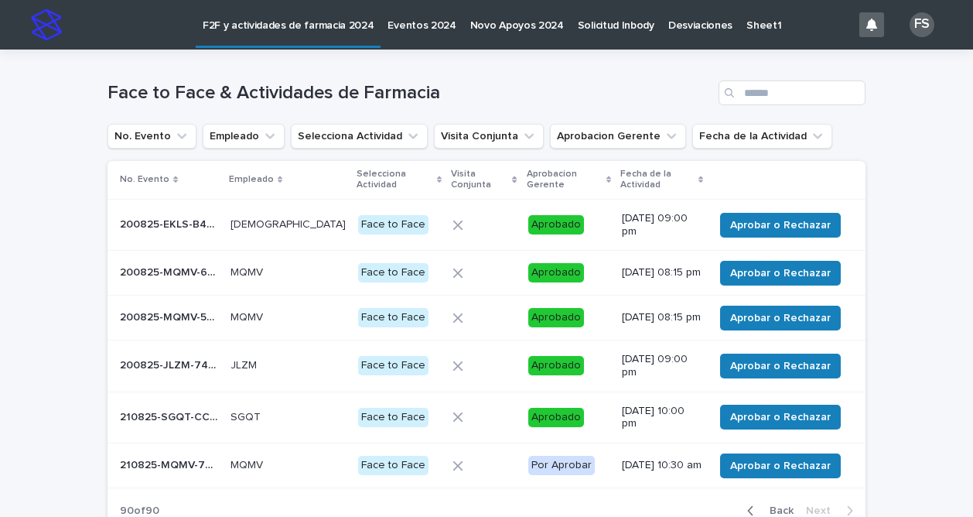
click at [140, 463] on p "210825-MQMV-7AB269" at bounding box center [170, 463] width 101 height 16
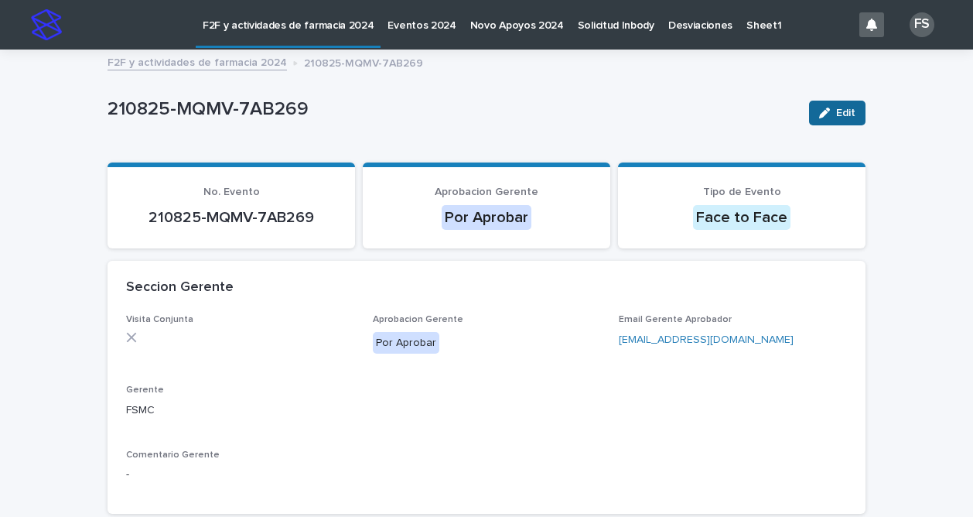
click at [844, 111] on span "Edit" at bounding box center [845, 112] width 19 height 11
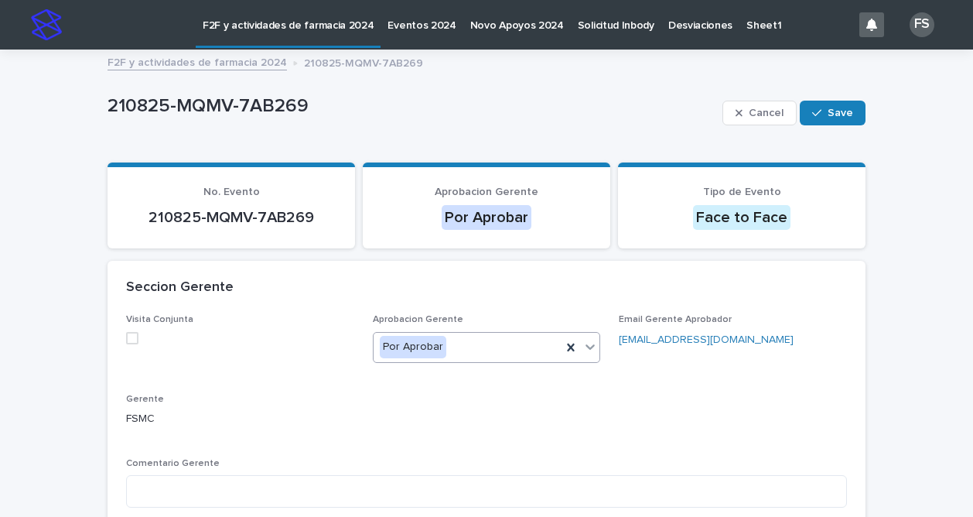
click at [585, 343] on icon at bounding box center [589, 346] width 15 height 15
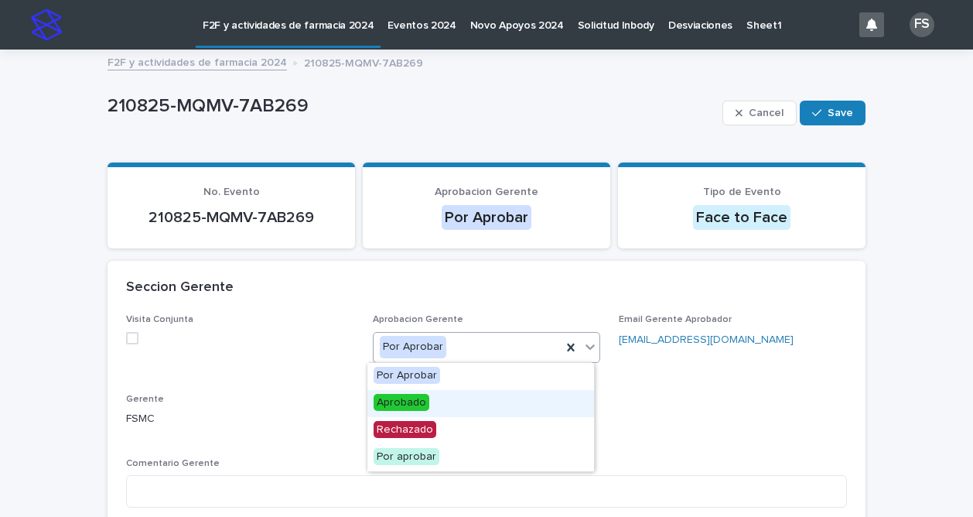
click at [400, 401] on span "Aprobado" at bounding box center [402, 402] width 56 height 17
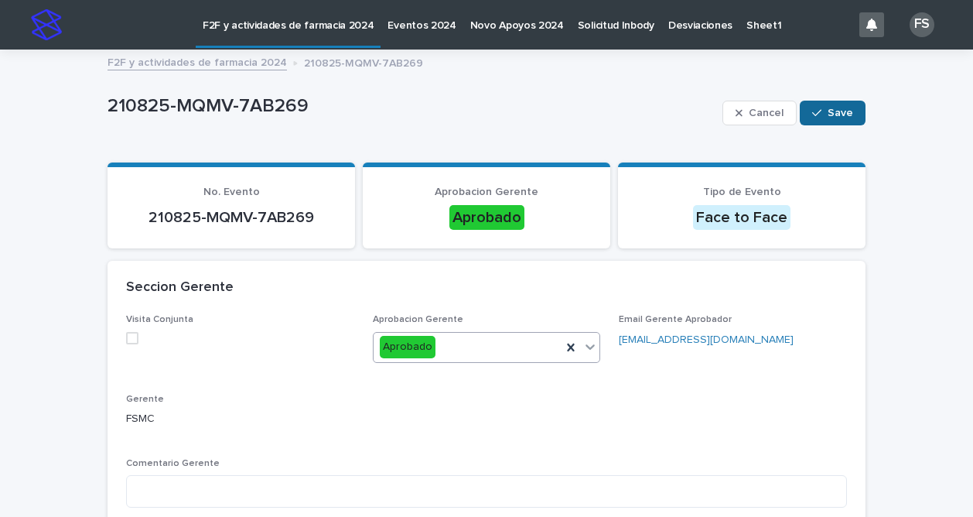
click at [830, 111] on span "Save" at bounding box center [840, 112] width 26 height 11
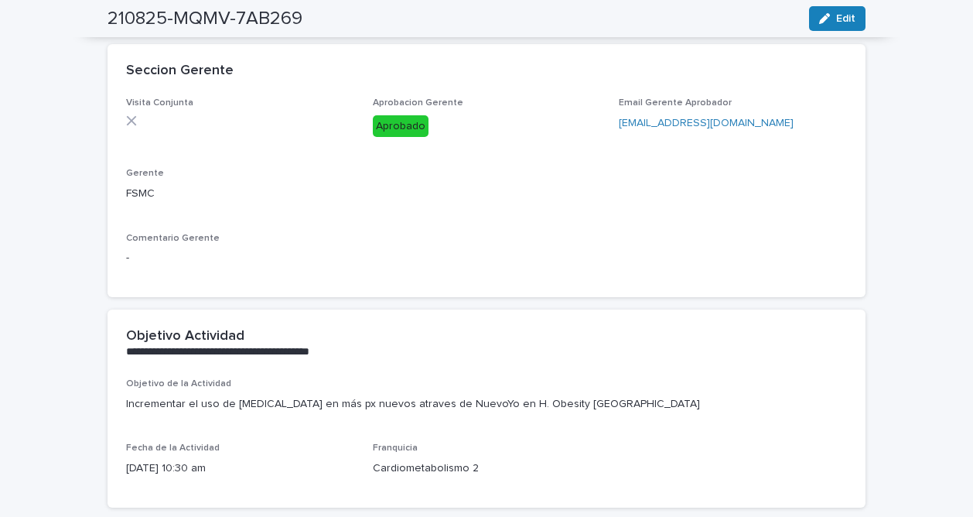
scroll to position [221, 0]
